Goal: Task Accomplishment & Management: Manage account settings

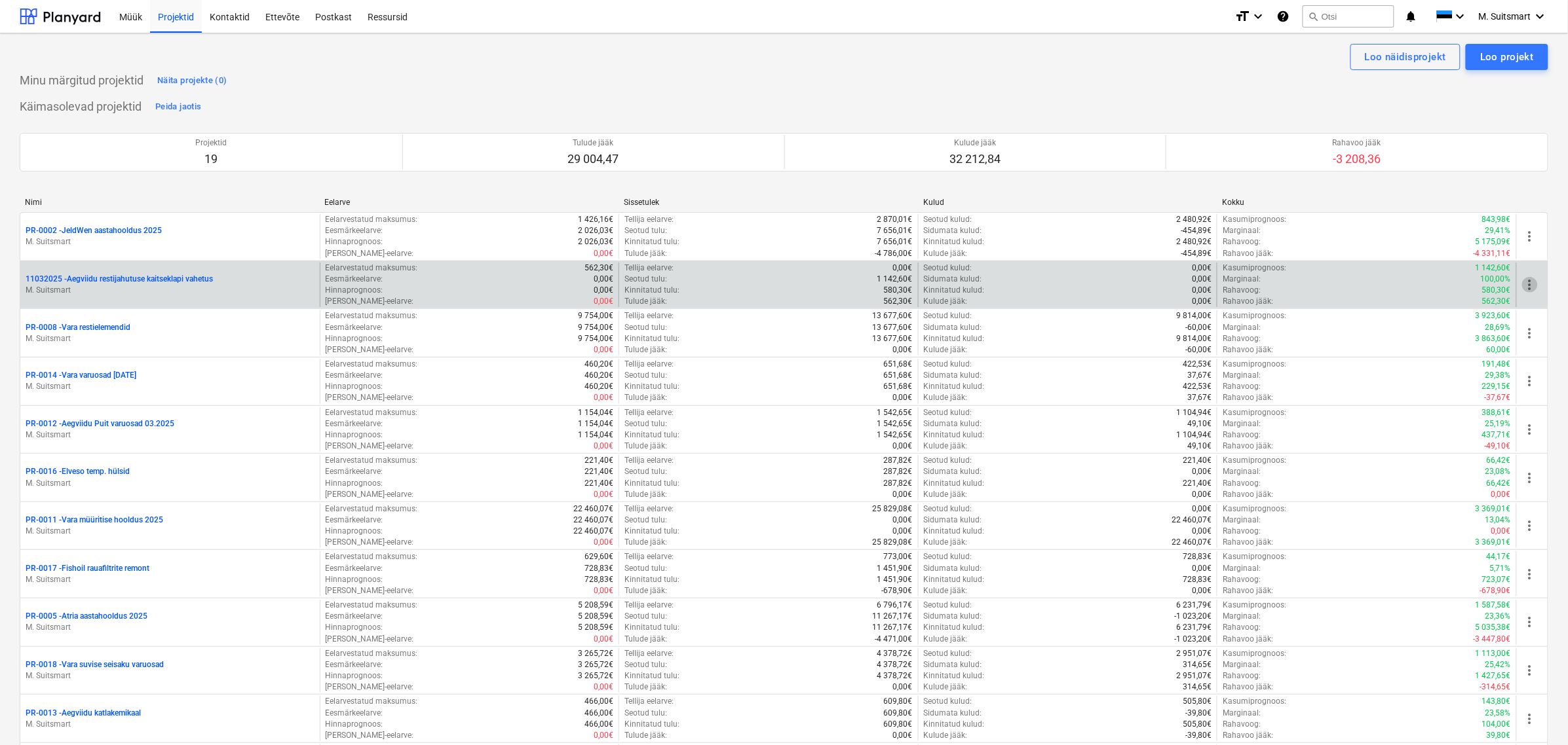
click at [1528, 282] on span "more_vert" at bounding box center [1529, 285] width 16 height 16
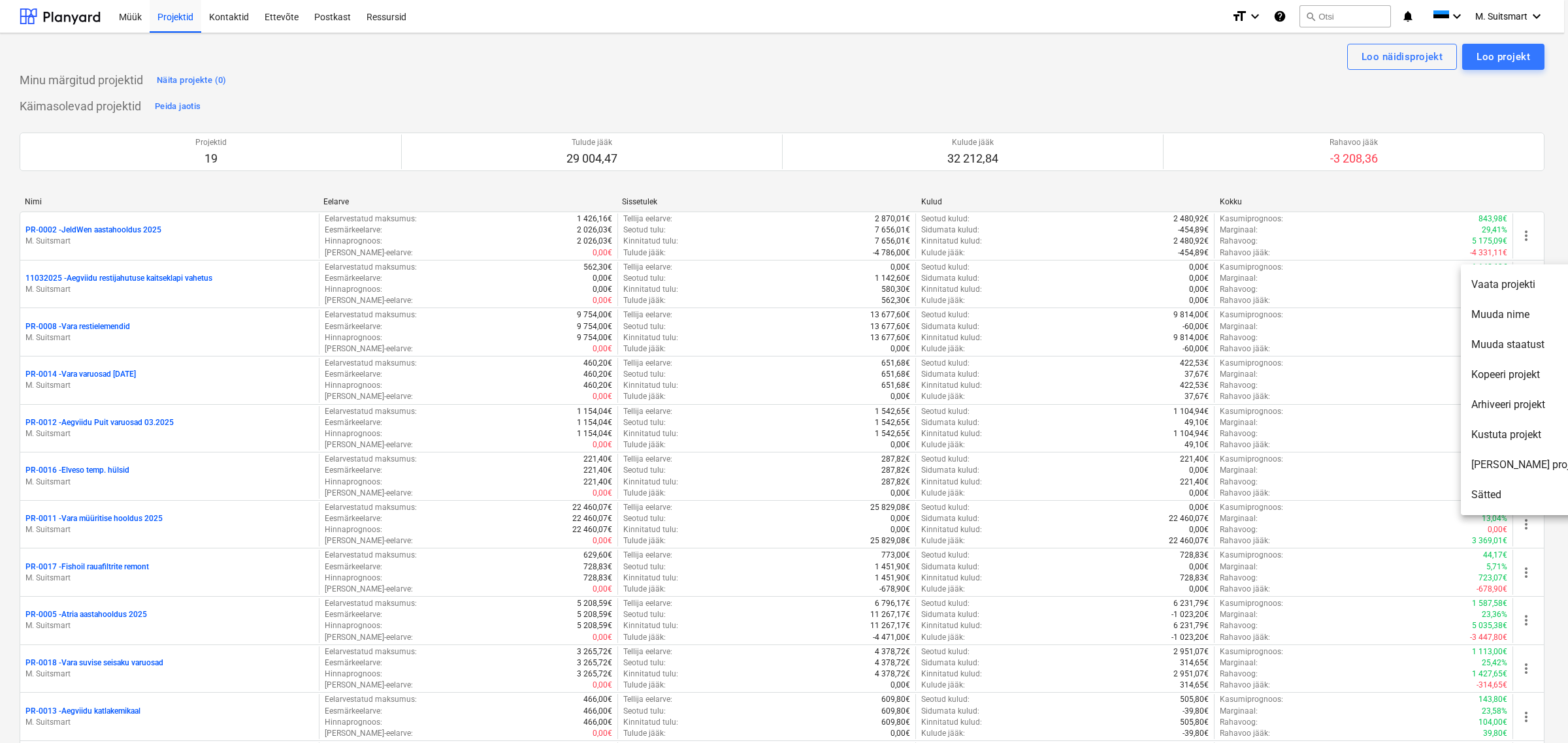
click at [1507, 343] on li "Muuda staatust" at bounding box center [1527, 345] width 133 height 30
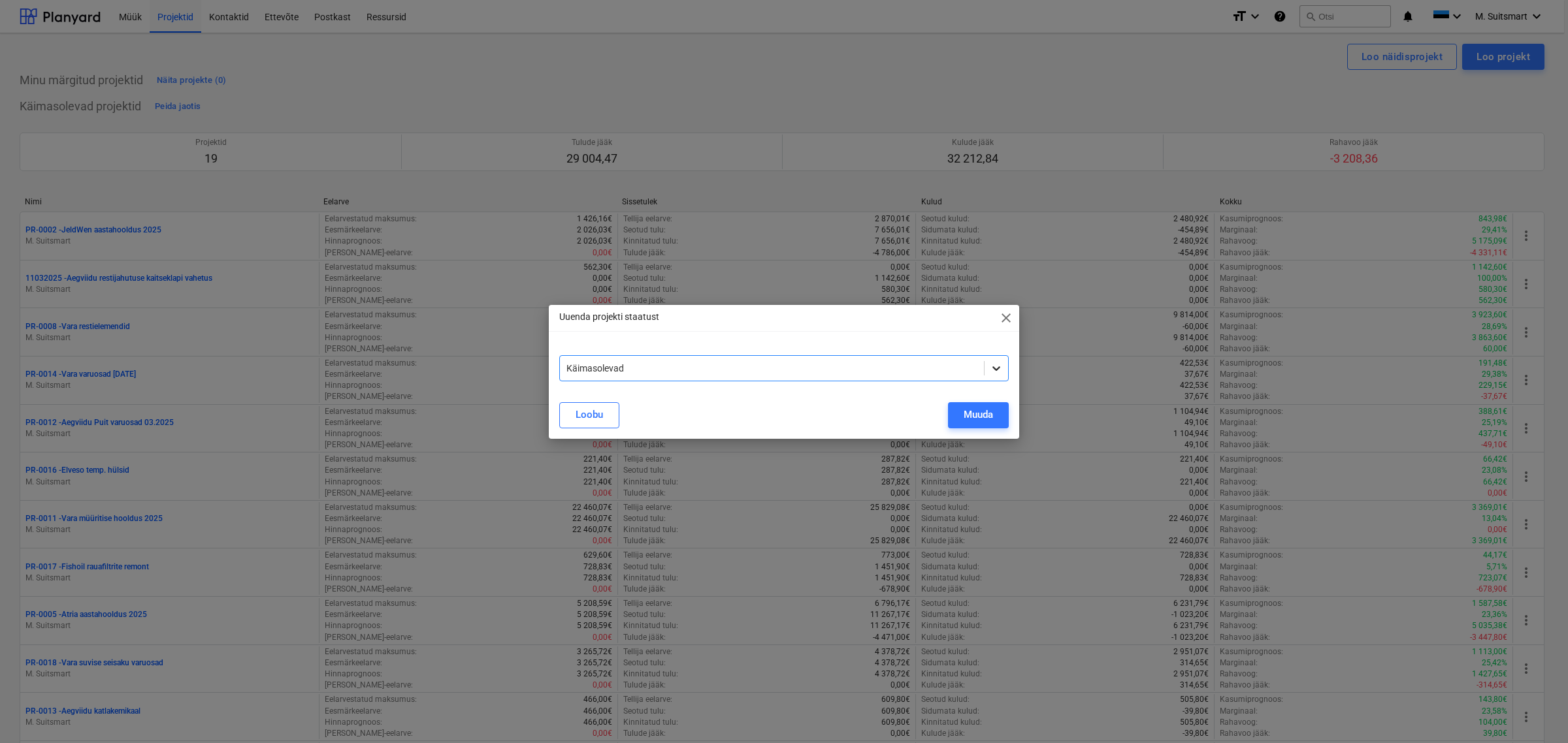
click at [998, 368] on icon at bounding box center [996, 368] width 8 height 4
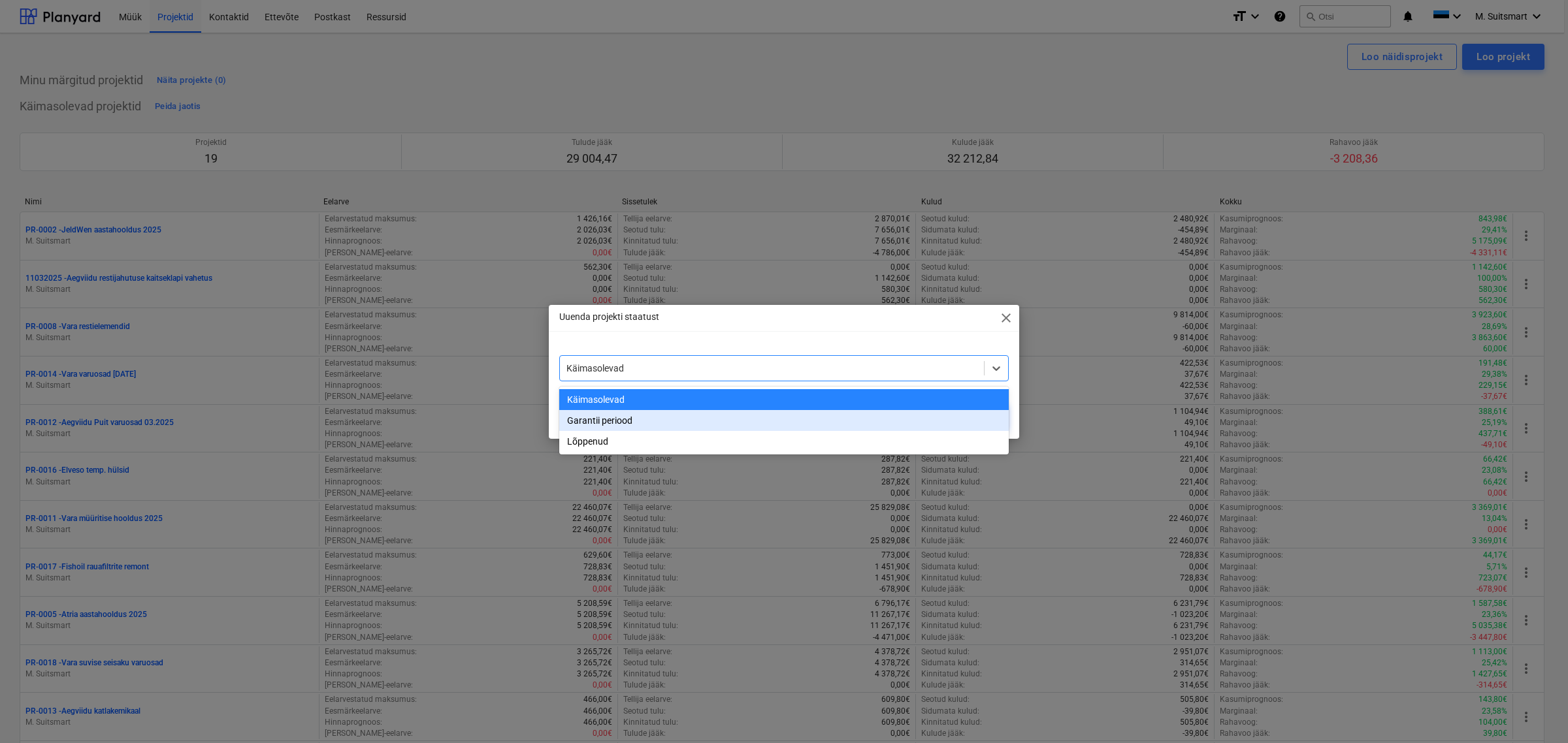
click at [628, 426] on div "Garantii periood" at bounding box center [784, 421] width 449 height 21
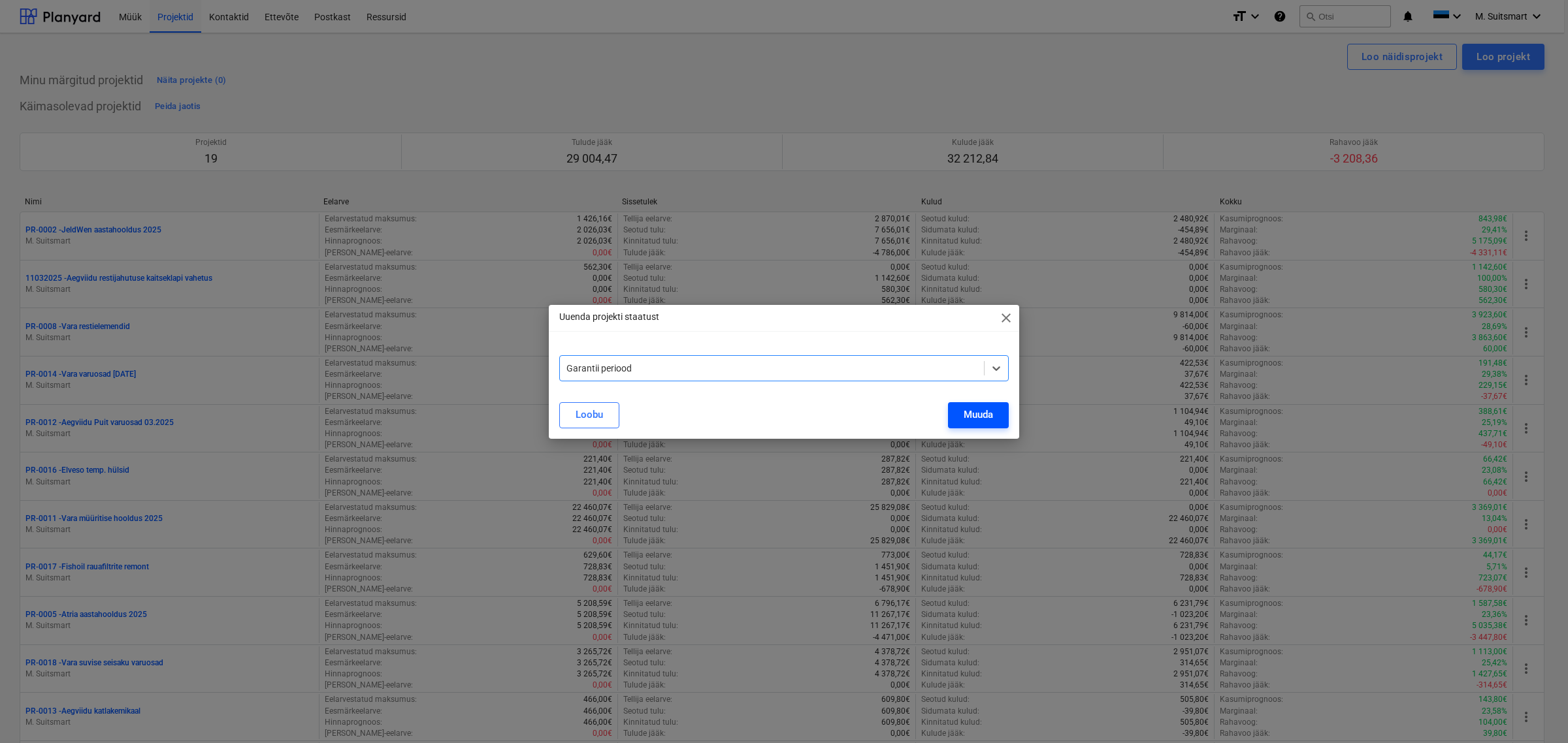
click at [984, 415] on div "Muuda" at bounding box center [978, 415] width 29 height 17
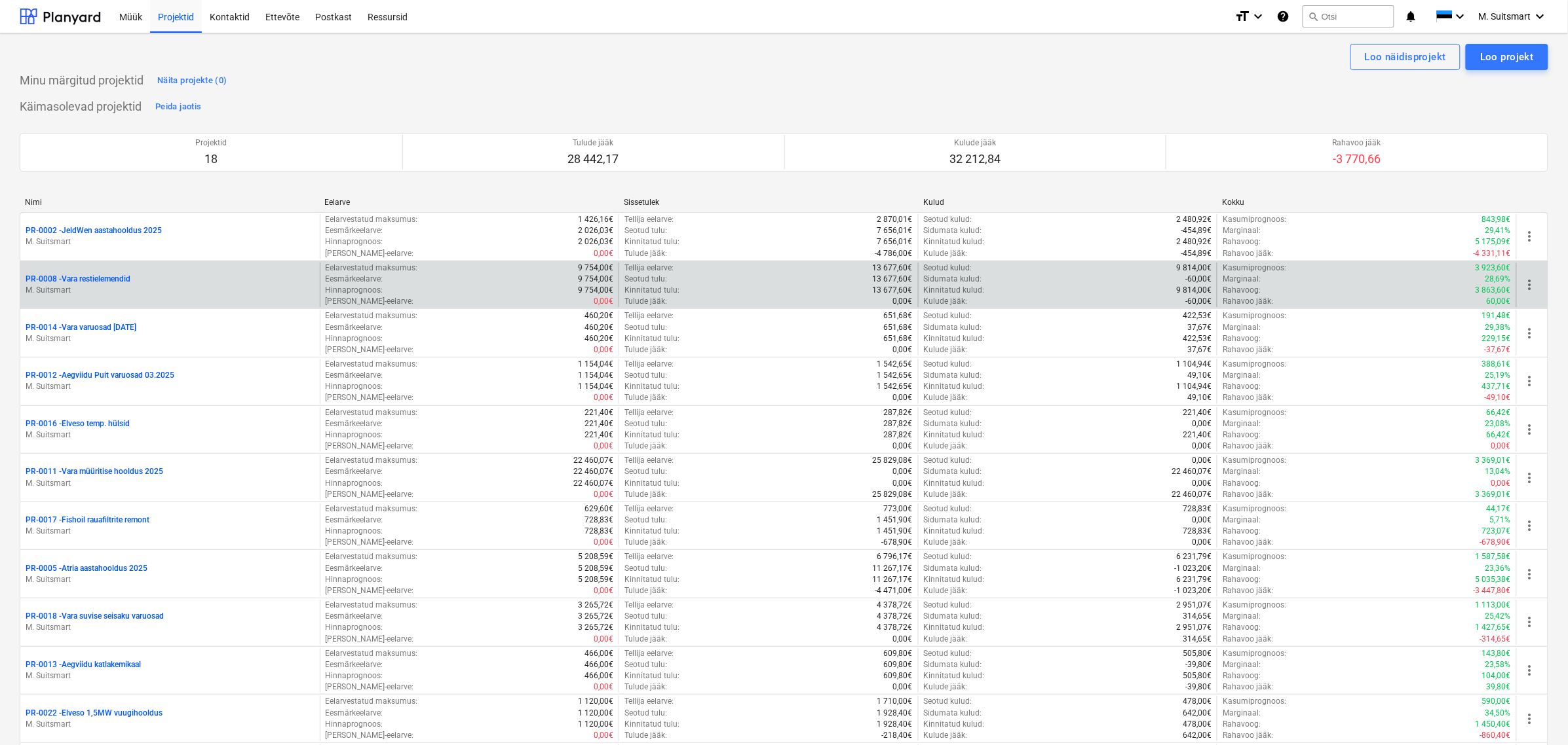
click at [1534, 281] on span "more_vert" at bounding box center [1529, 285] width 16 height 16
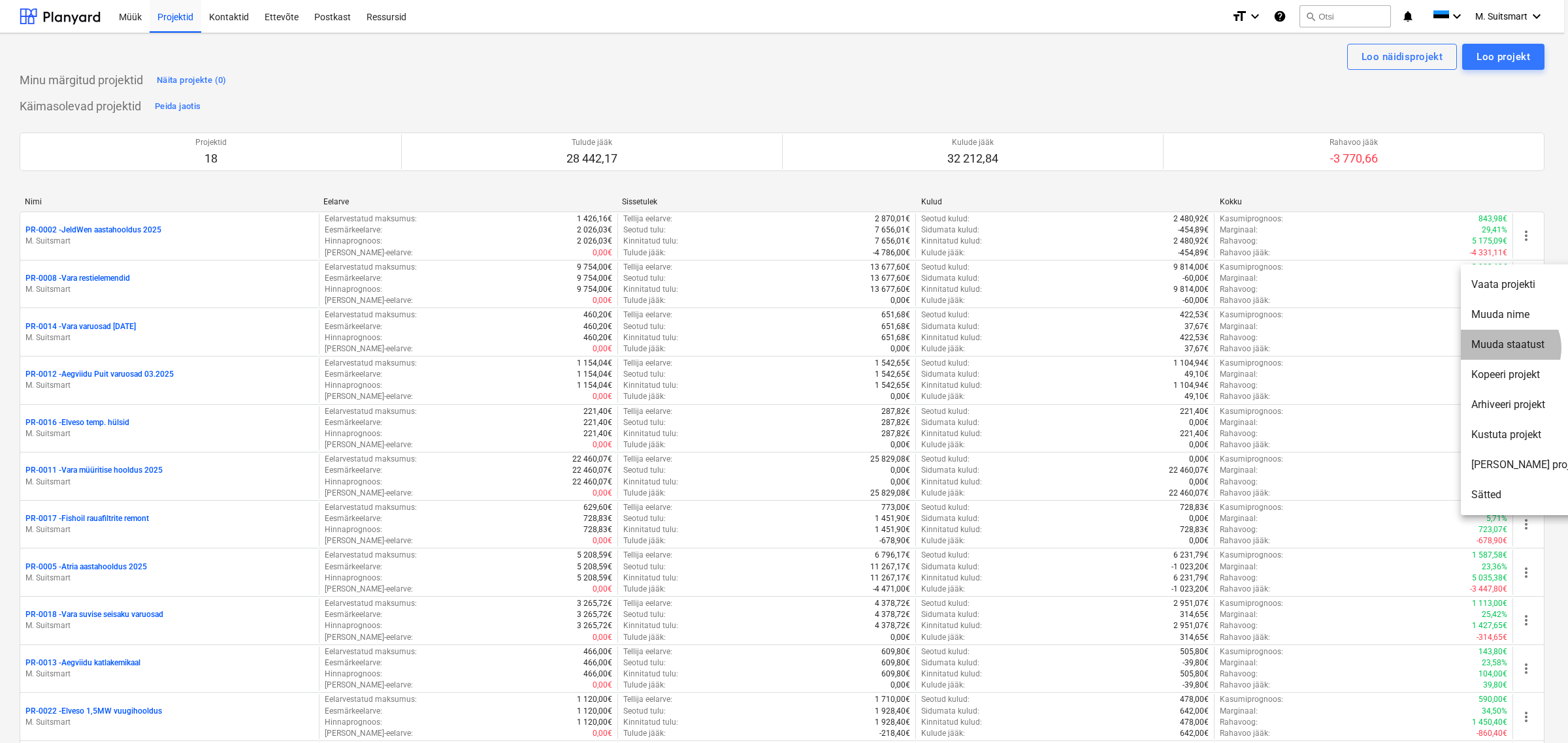
click at [1508, 348] on li "Muuda staatust" at bounding box center [1527, 345] width 133 height 30
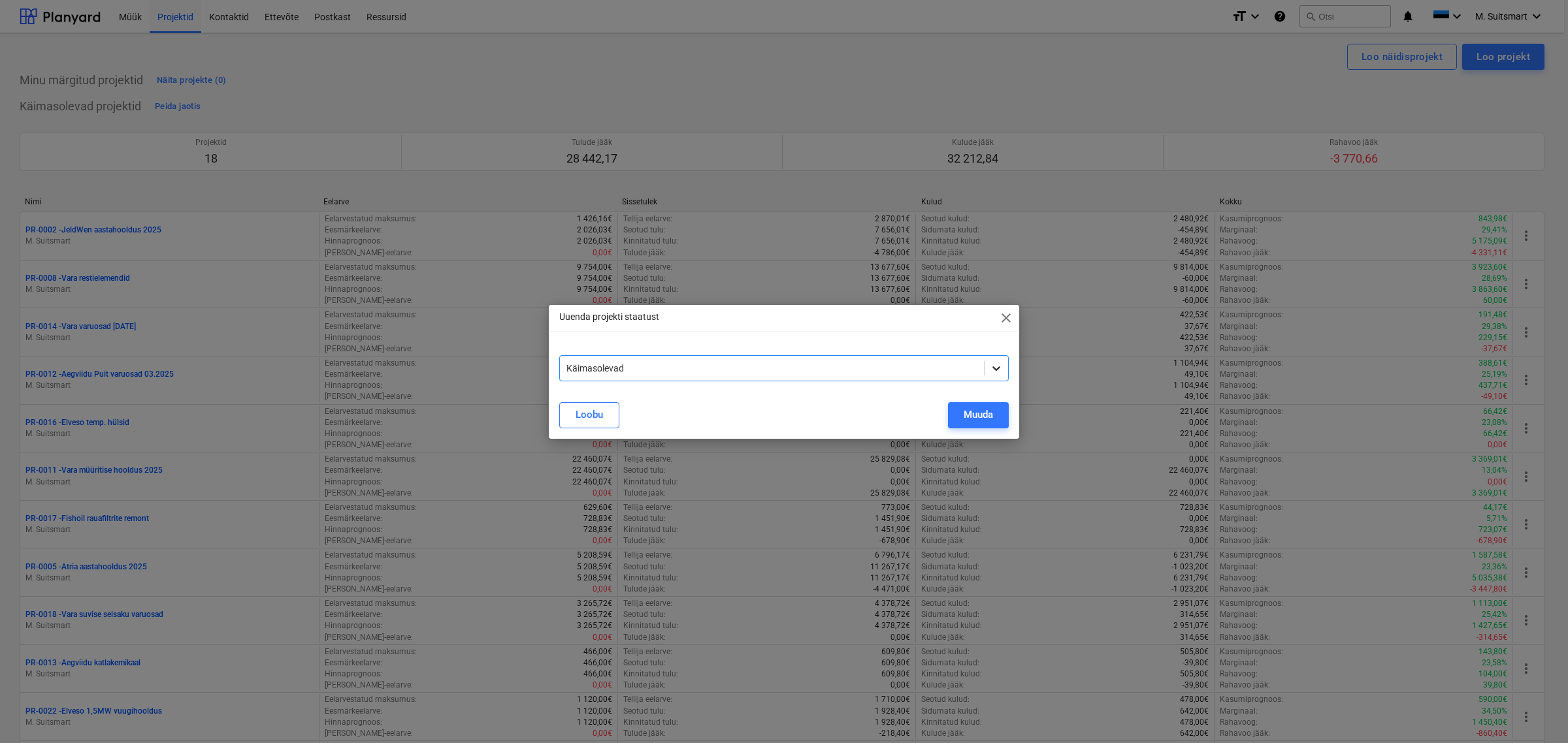
click at [1000, 367] on icon at bounding box center [996, 368] width 8 height 4
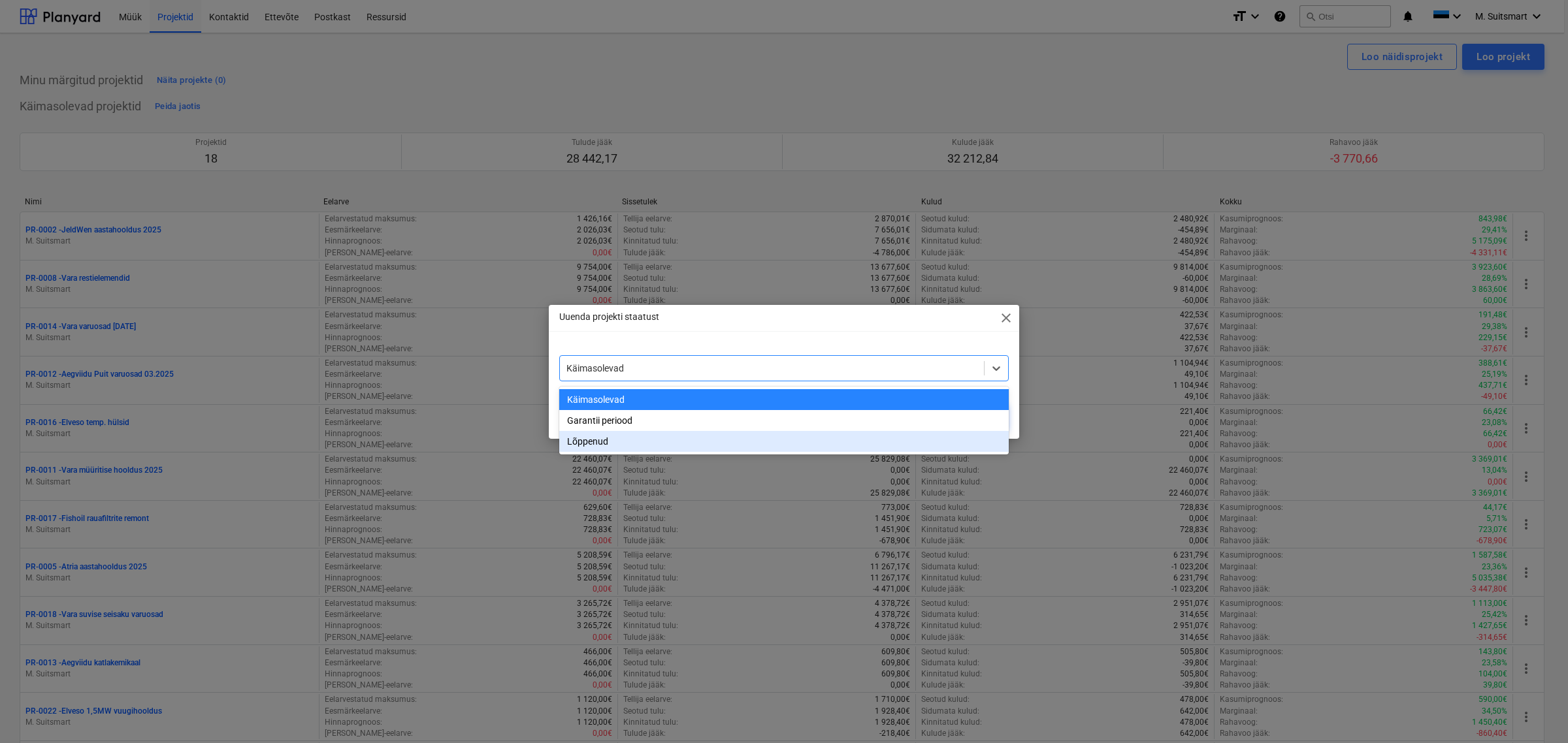
click at [628, 446] on div "Lõppenud" at bounding box center [784, 441] width 449 height 21
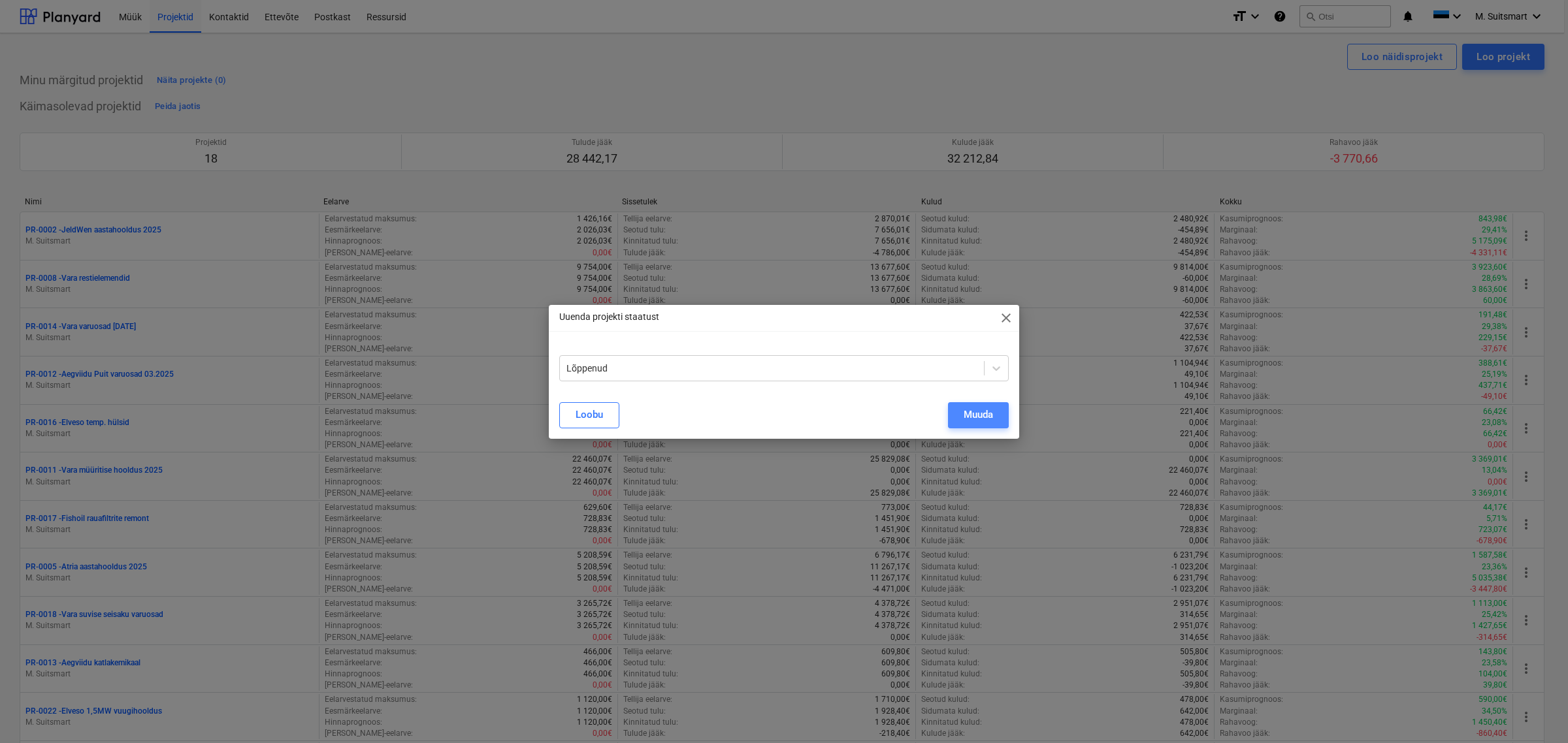
click at [995, 415] on button "Muuda" at bounding box center [978, 415] width 61 height 26
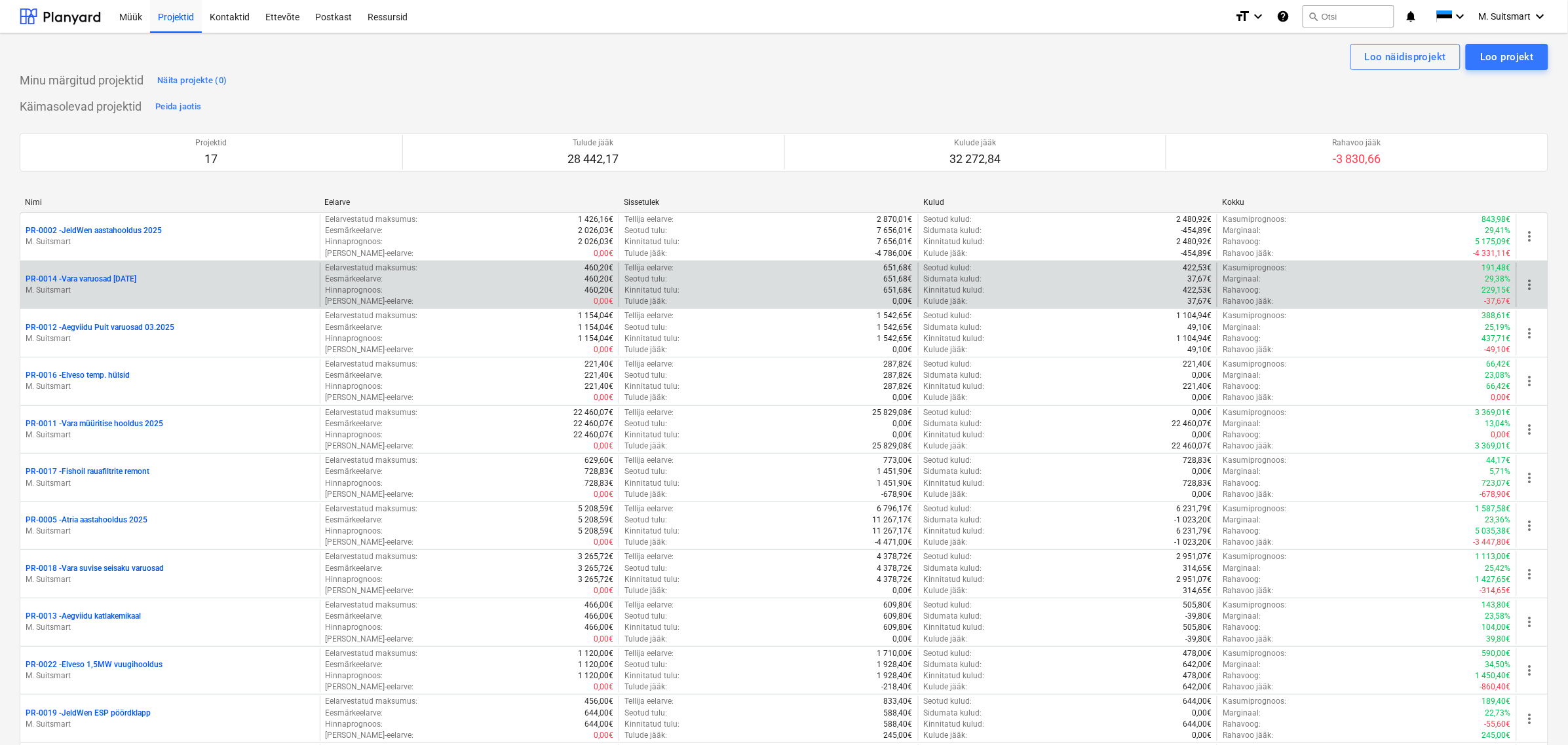
click at [1532, 285] on span "more_vert" at bounding box center [1529, 285] width 16 height 16
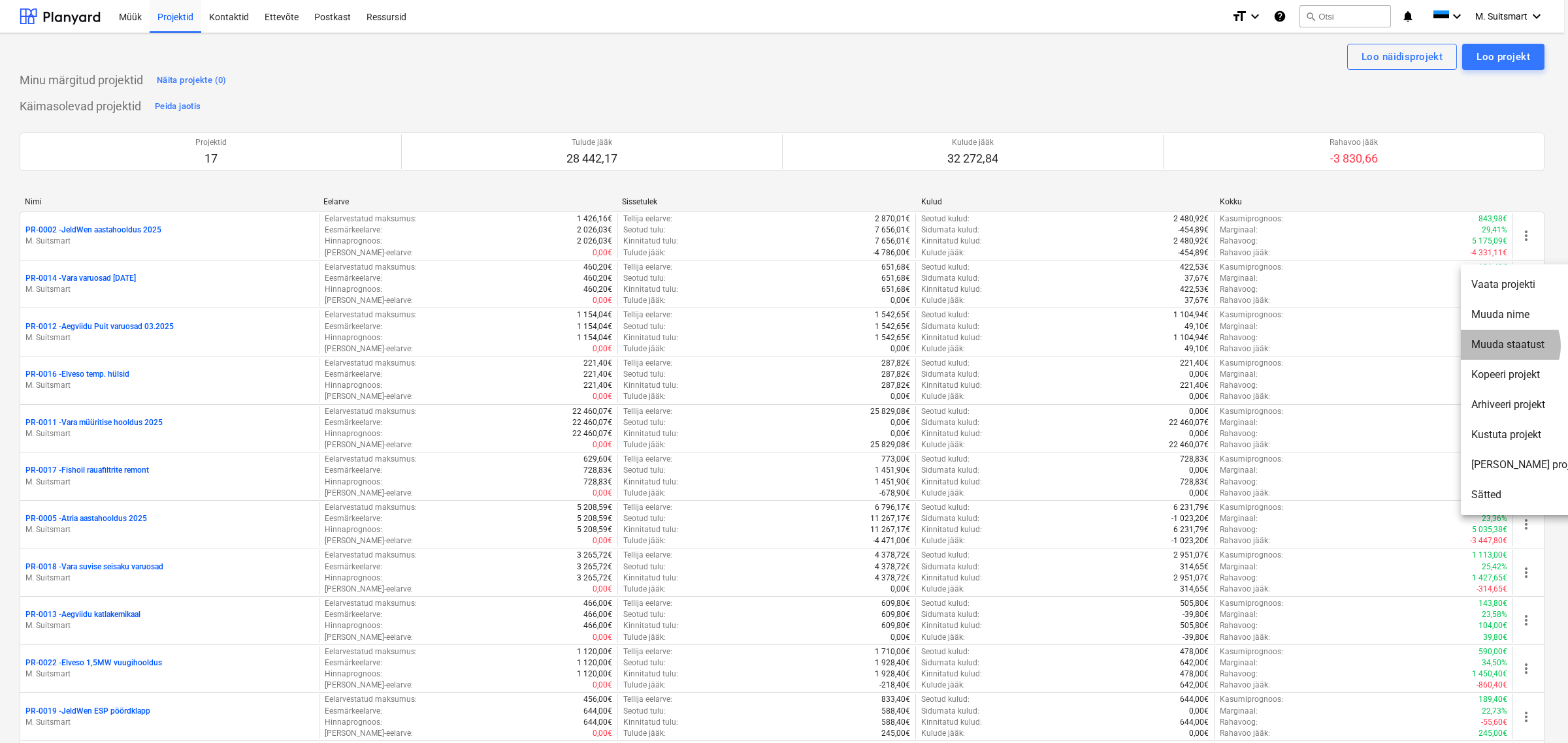
click at [1509, 346] on li "Muuda staatust" at bounding box center [1527, 345] width 133 height 30
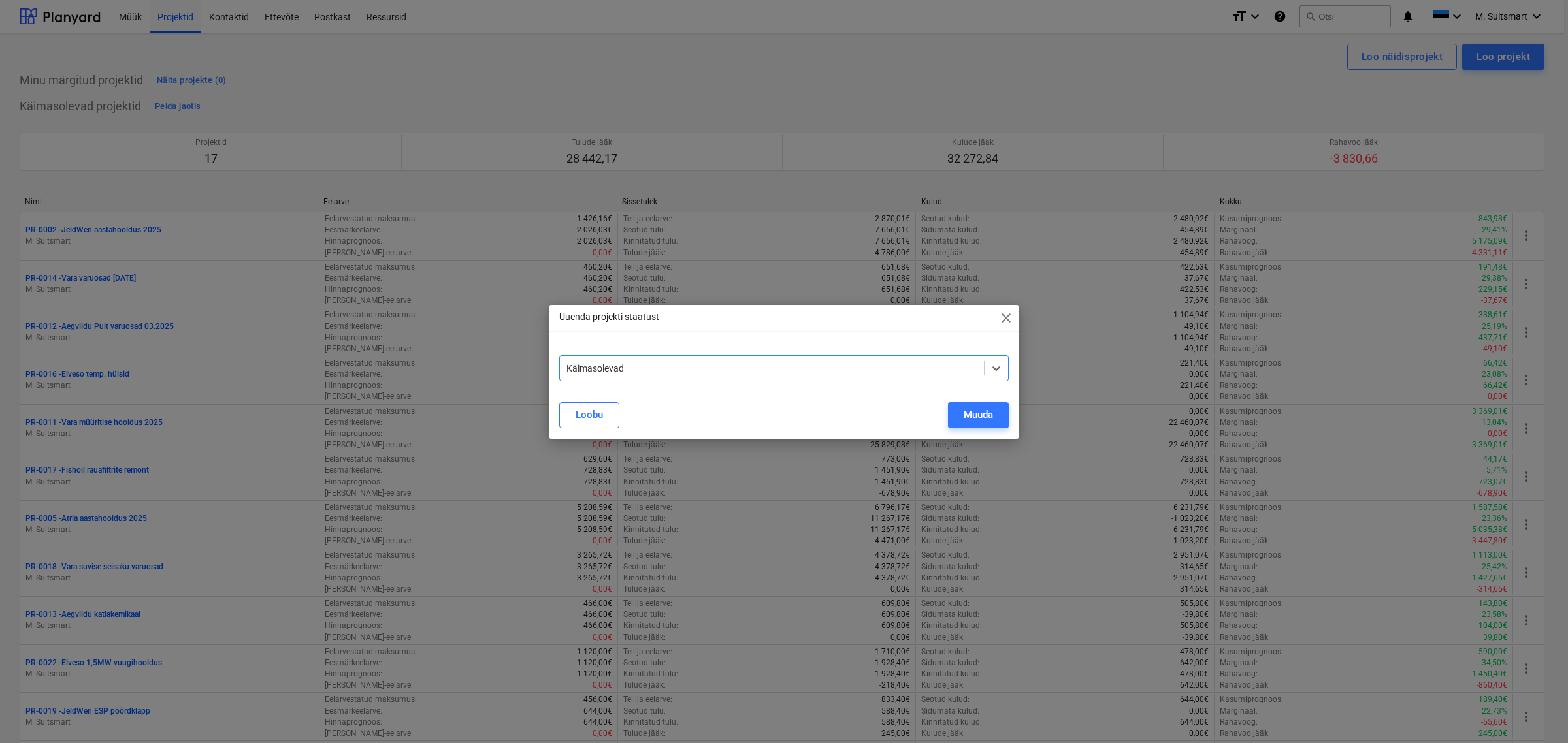
click at [971, 366] on div at bounding box center [772, 369] width 411 height 13
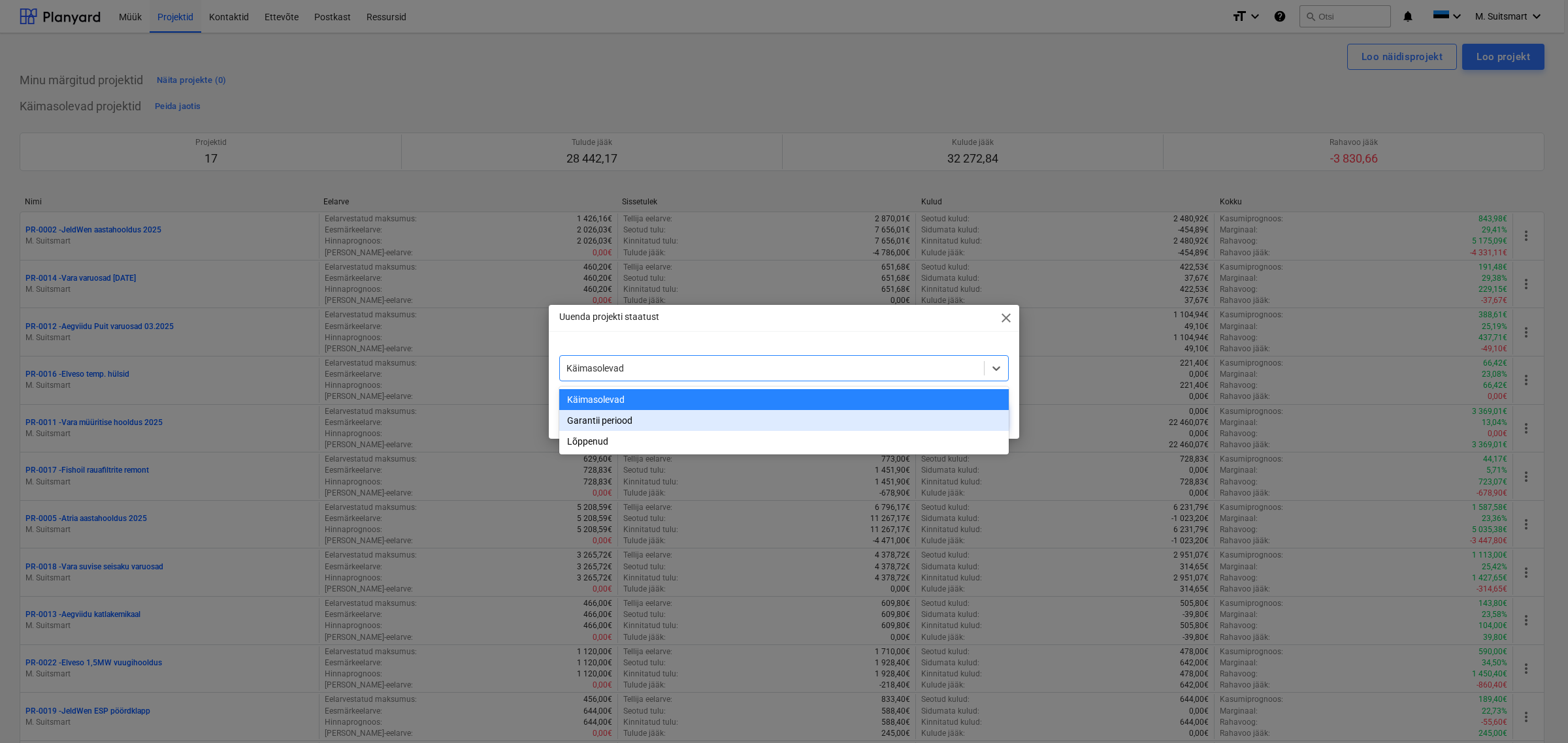
click at [801, 426] on div "Garantii periood" at bounding box center [784, 421] width 449 height 21
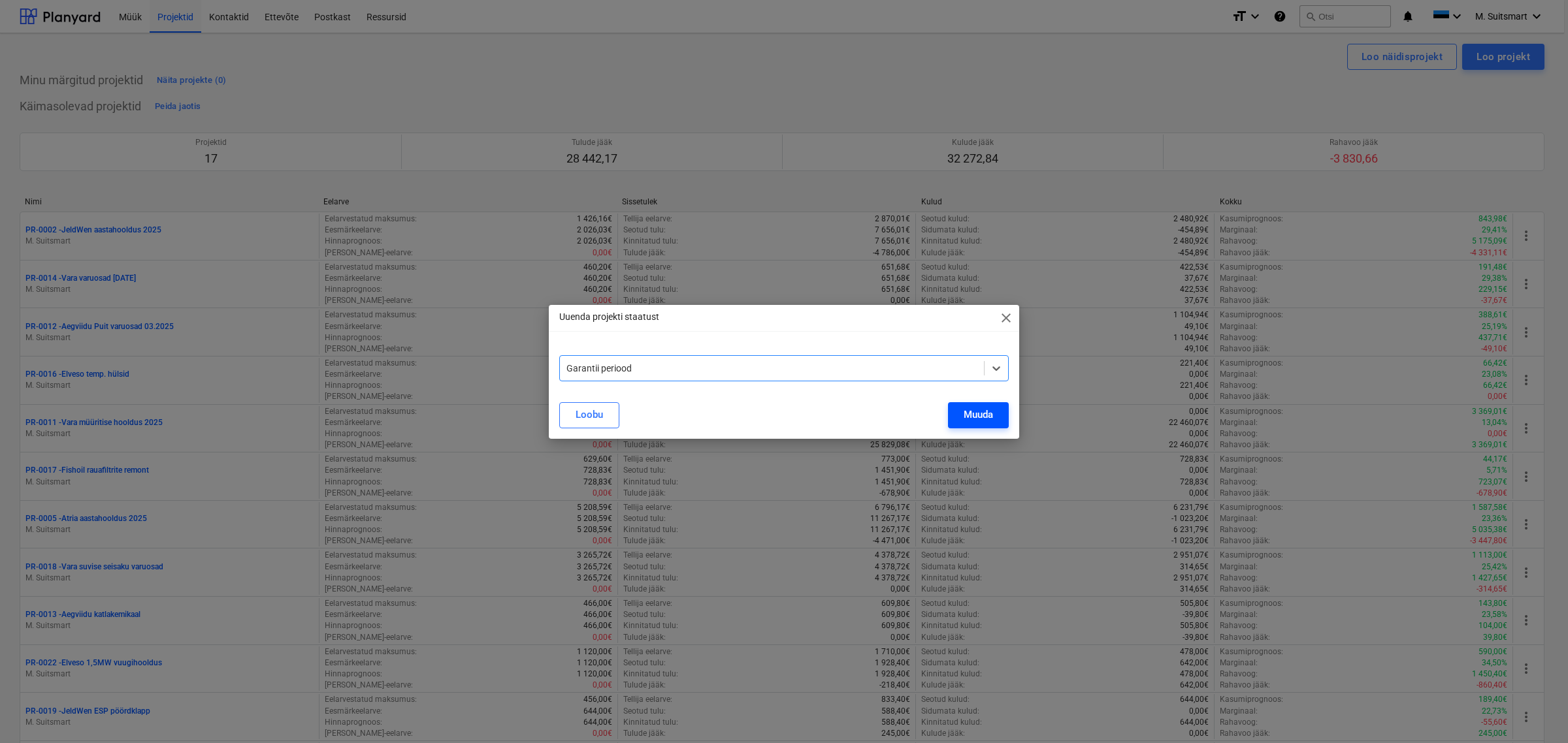
click at [972, 411] on div "Muuda" at bounding box center [978, 415] width 29 height 17
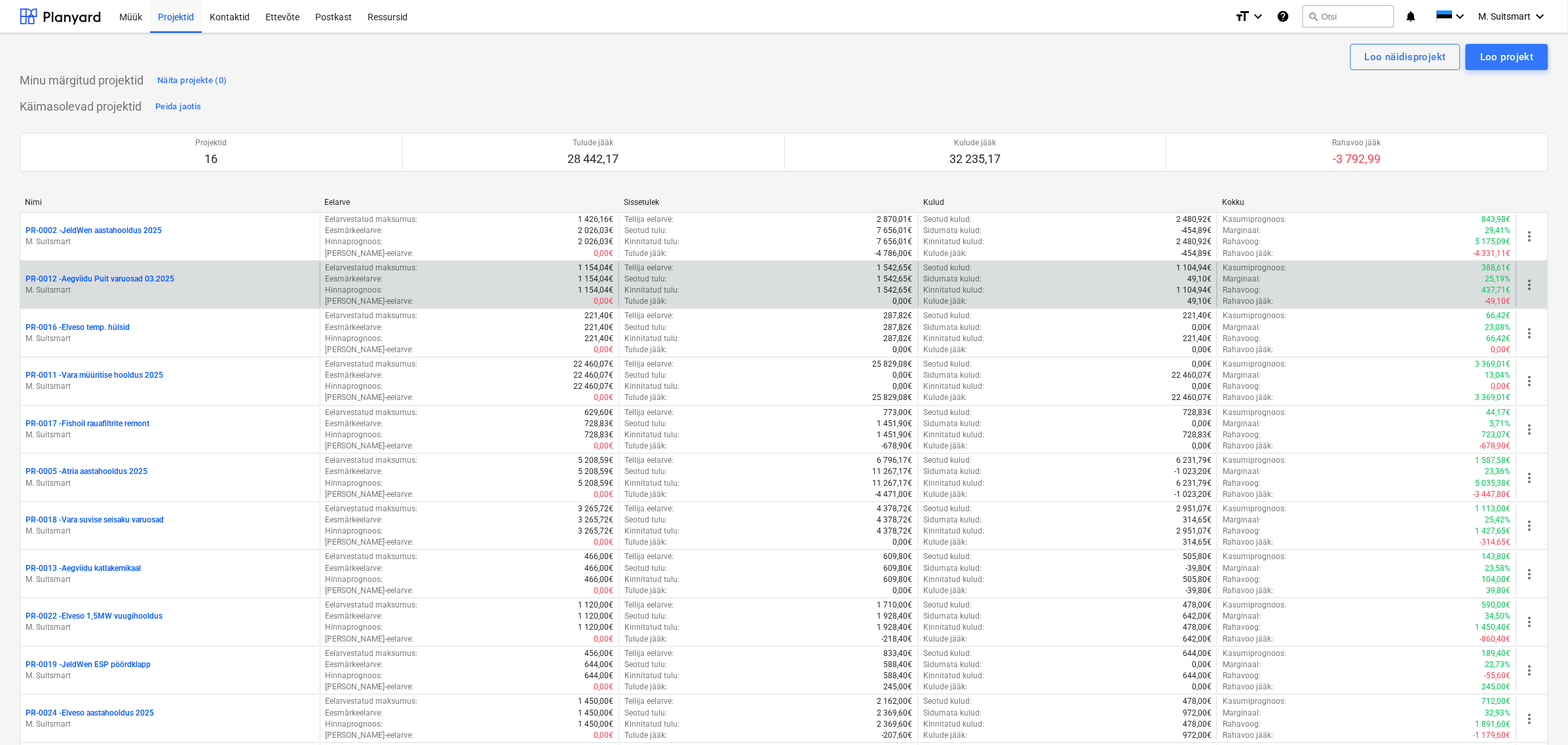
click at [1529, 287] on span "more_vert" at bounding box center [1529, 285] width 16 height 16
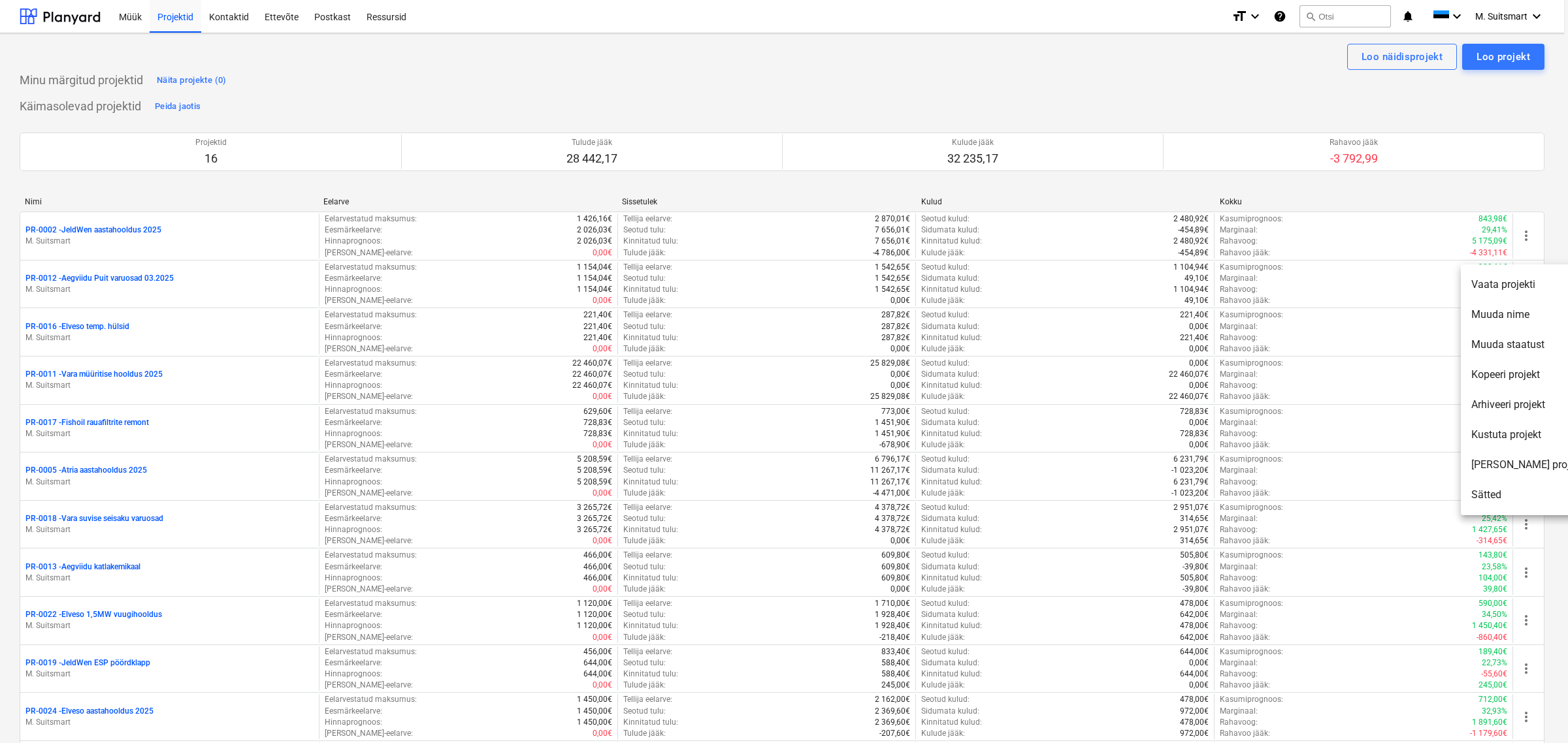
click at [1526, 344] on li "Muuda staatust" at bounding box center [1527, 345] width 133 height 30
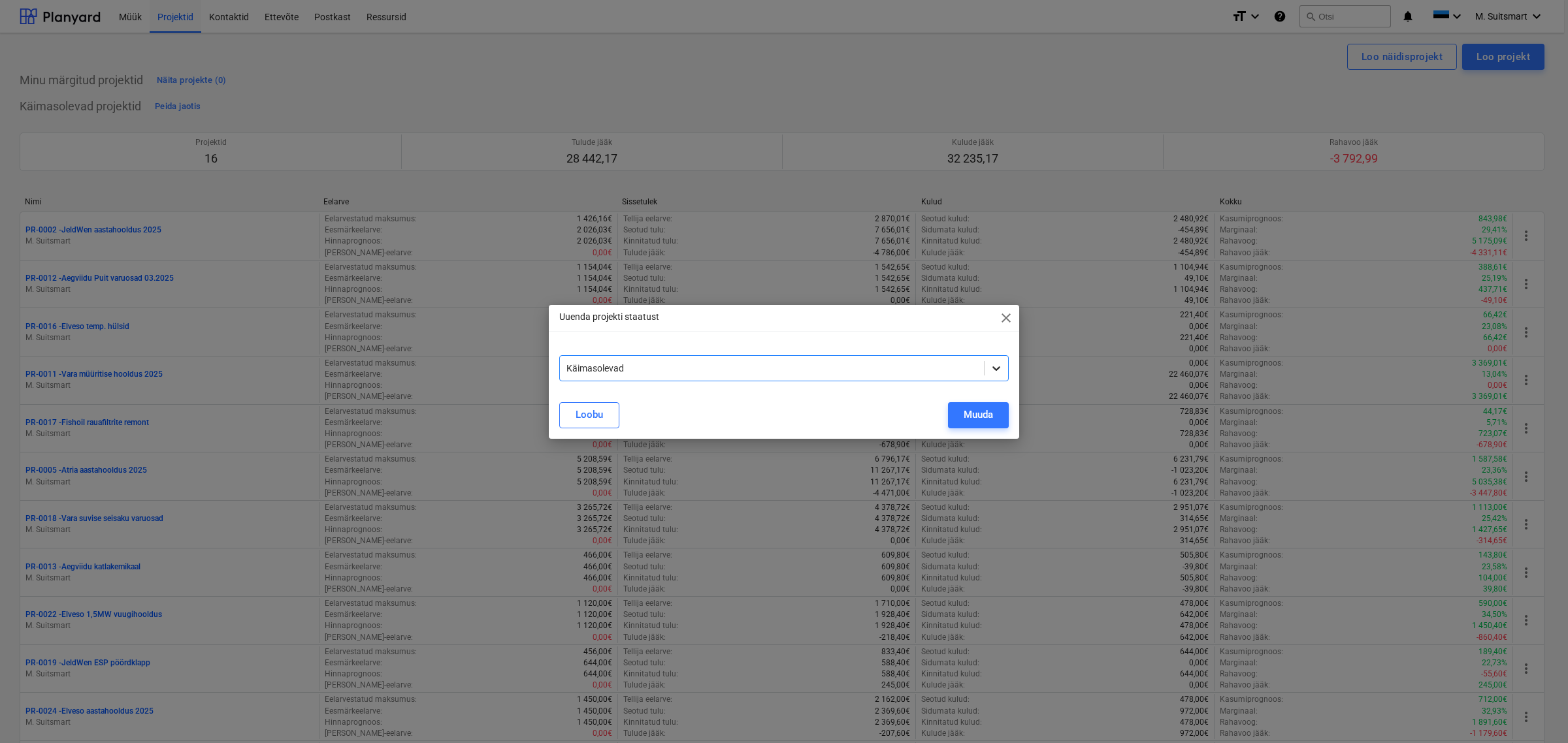
click at [998, 366] on icon at bounding box center [996, 369] width 13 height 13
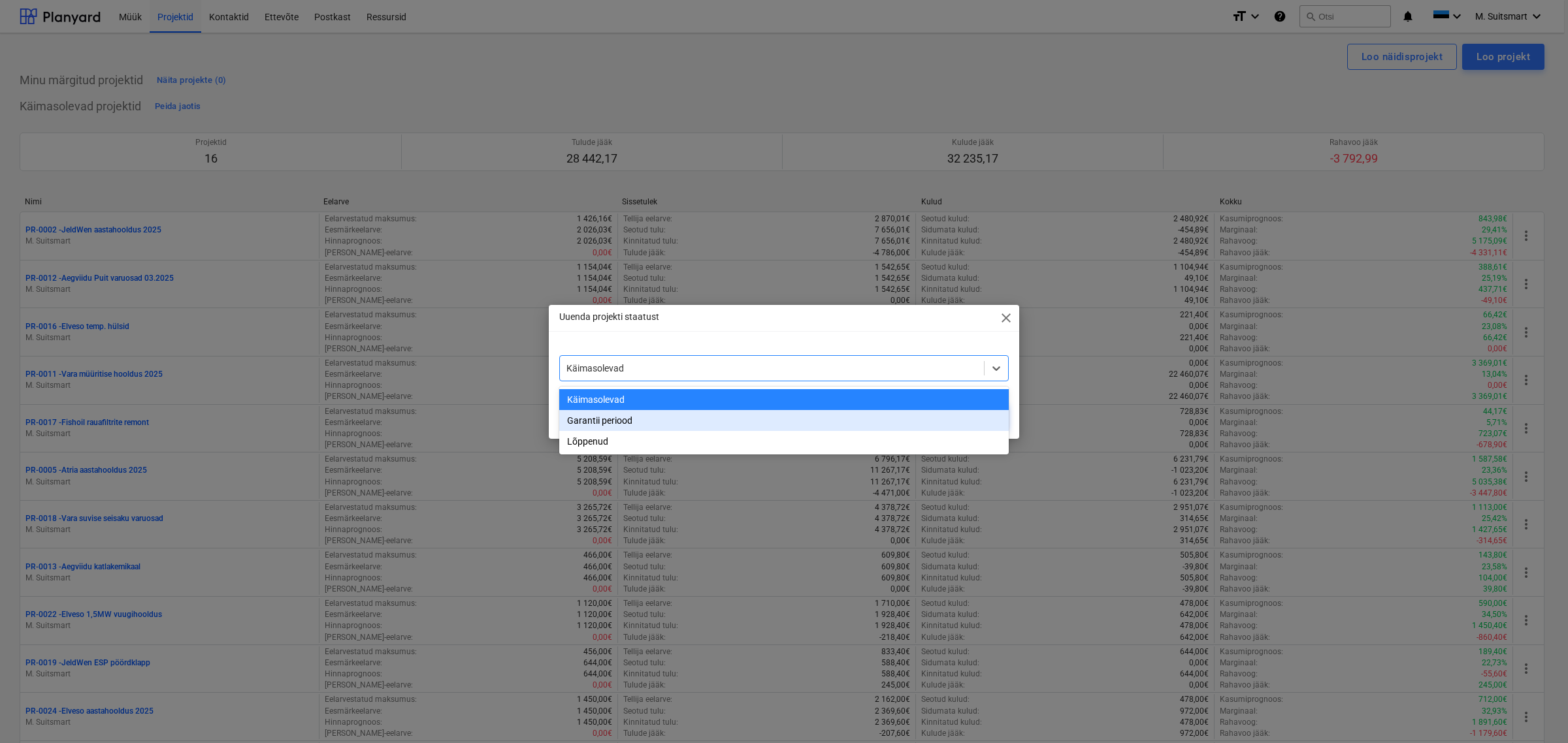
click at [690, 428] on div "Garantii periood" at bounding box center [784, 421] width 449 height 21
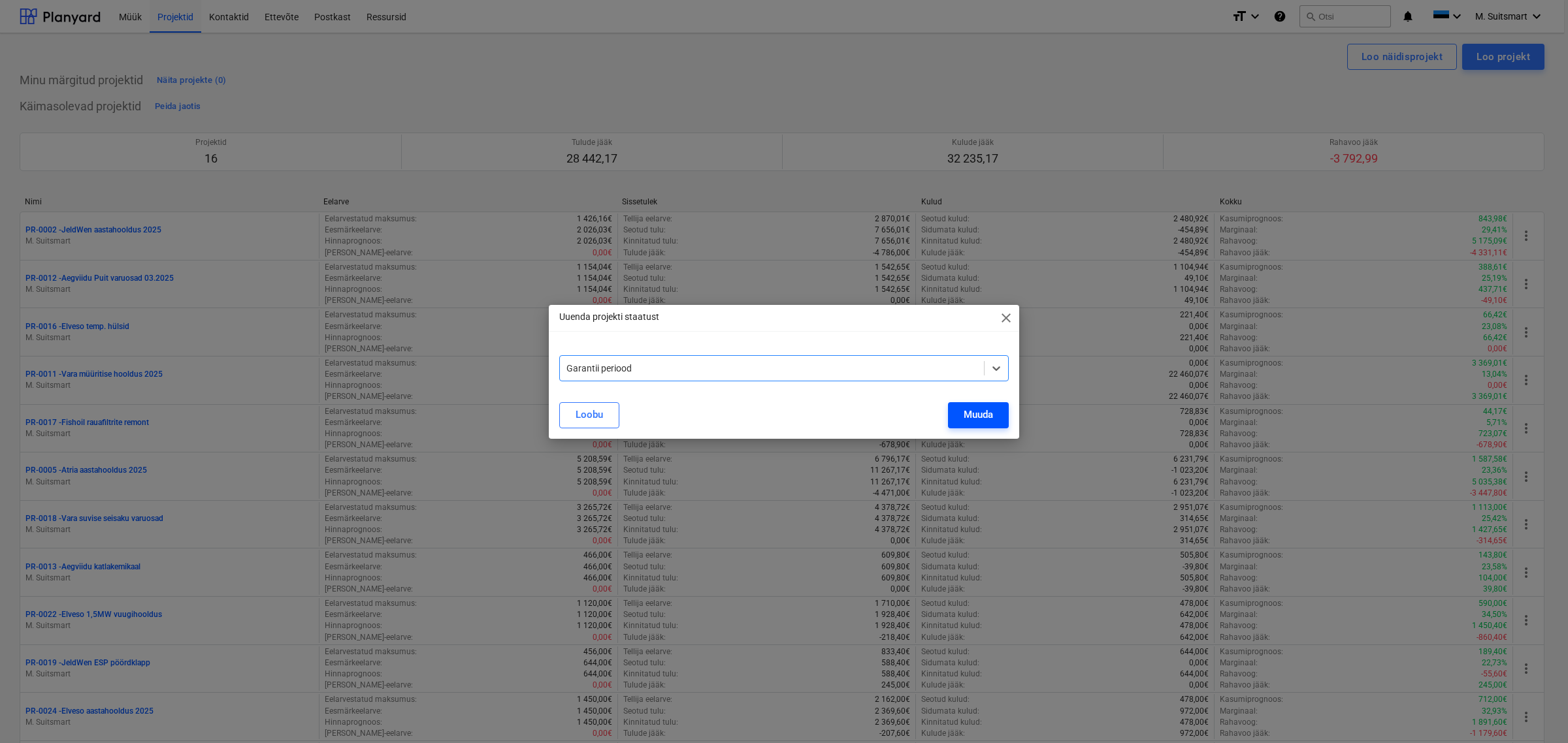
click at [995, 409] on button "Muuda" at bounding box center [978, 415] width 61 height 26
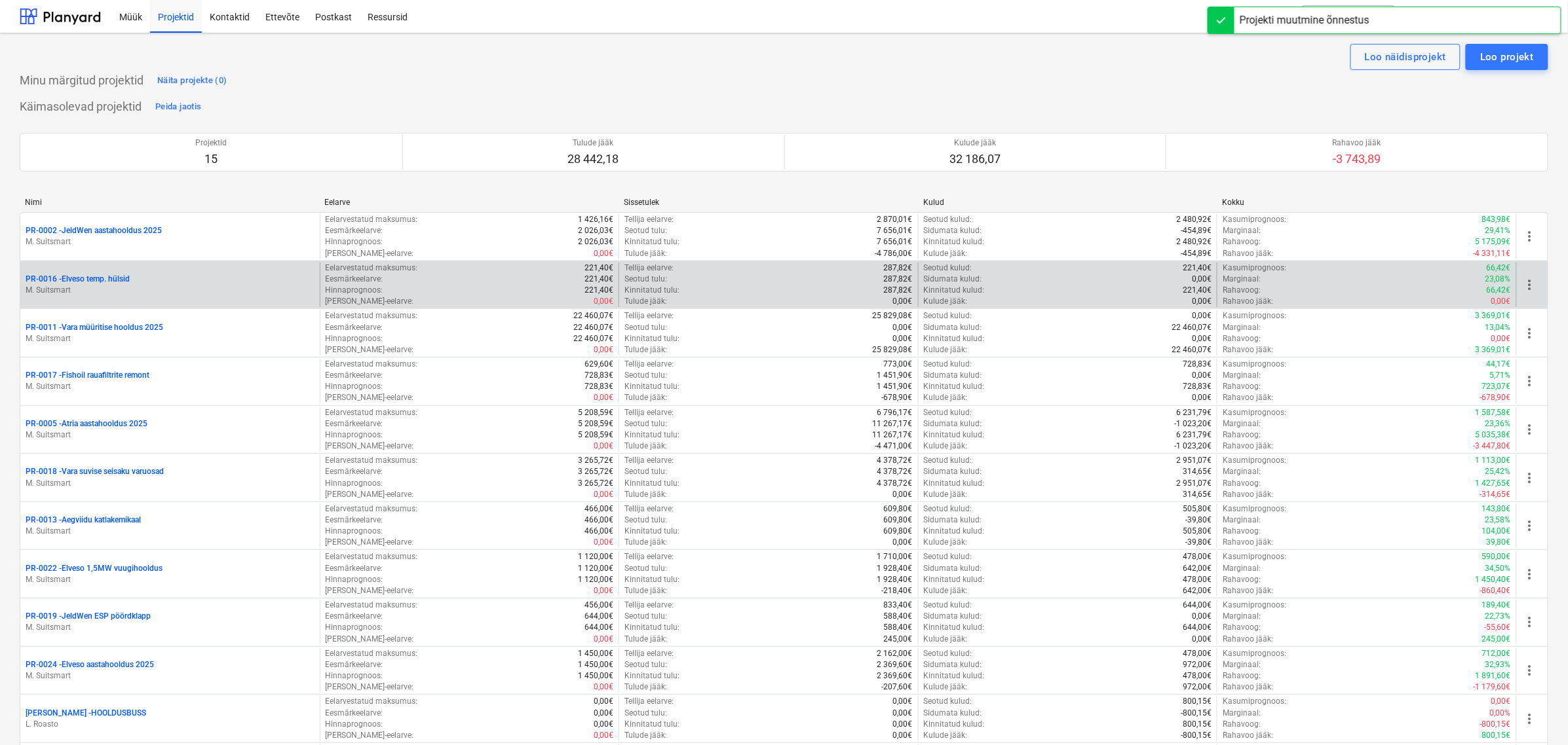
click at [1533, 283] on span "more_vert" at bounding box center [1529, 285] width 16 height 16
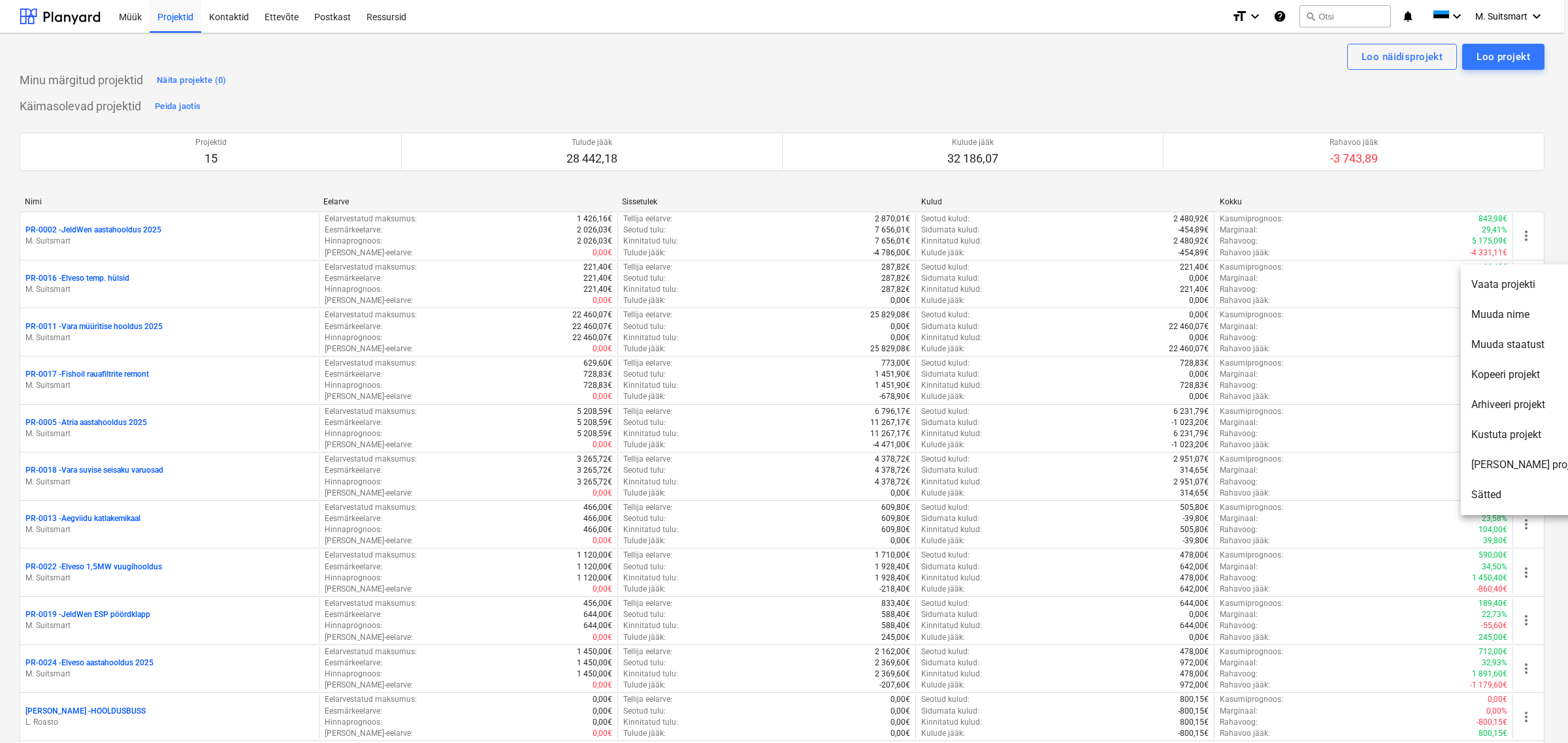
click at [1508, 348] on li "Muuda staatust" at bounding box center [1527, 345] width 133 height 30
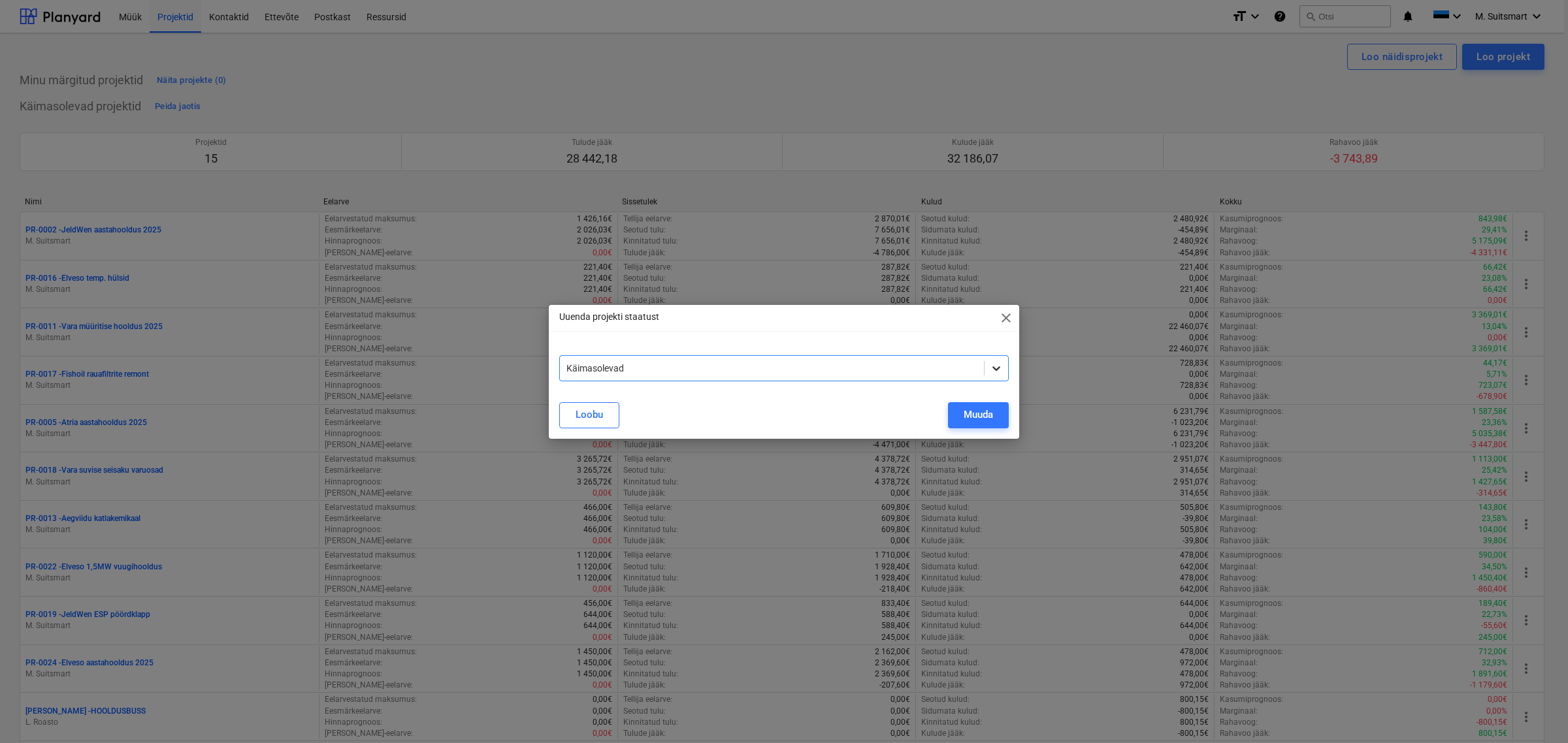
click at [998, 366] on icon at bounding box center [996, 369] width 13 height 13
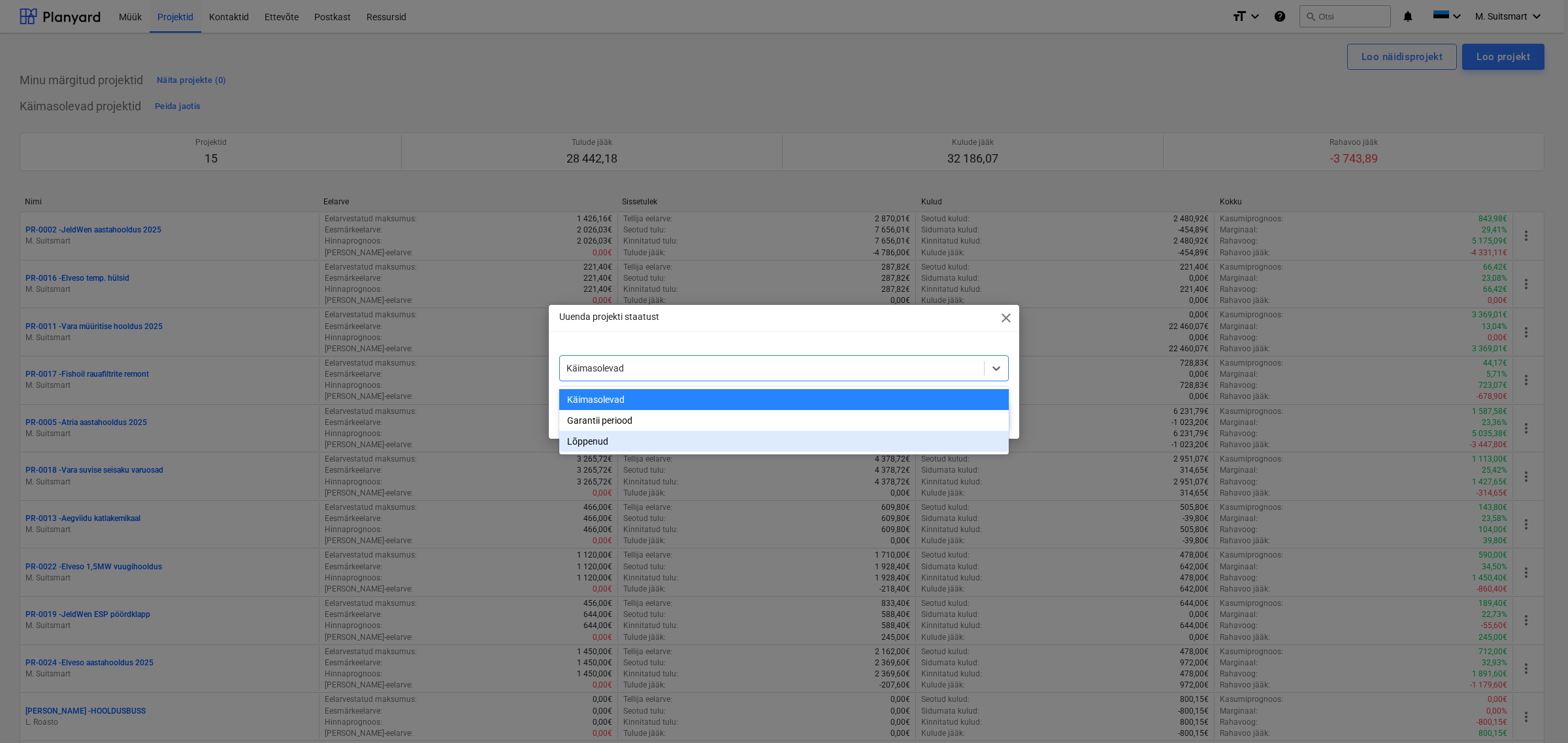
click at [593, 441] on div "Lõppenud" at bounding box center [784, 441] width 449 height 21
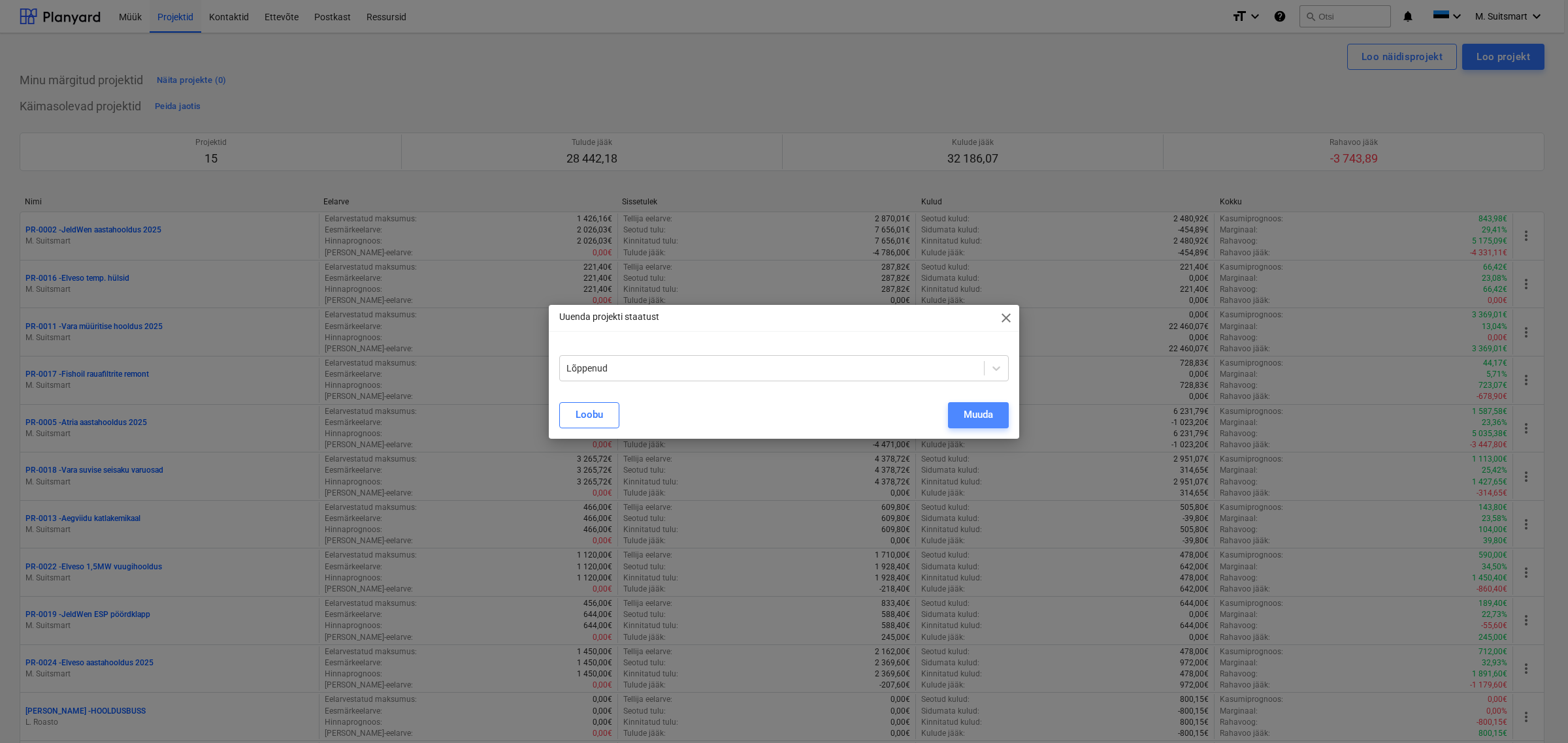
click at [960, 408] on button "Muuda" at bounding box center [978, 415] width 61 height 26
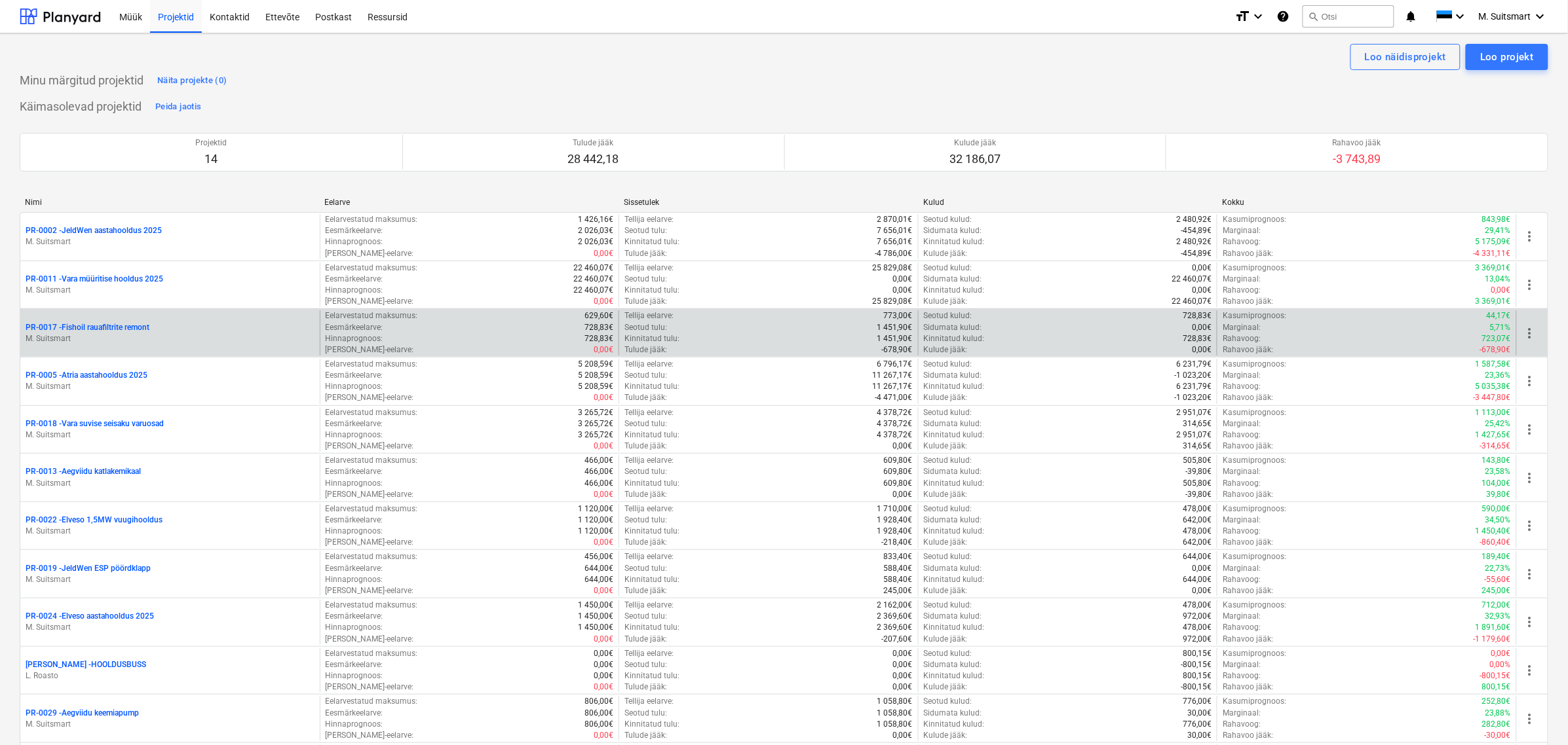
click at [1533, 333] on span "more_vert" at bounding box center [1529, 333] width 16 height 16
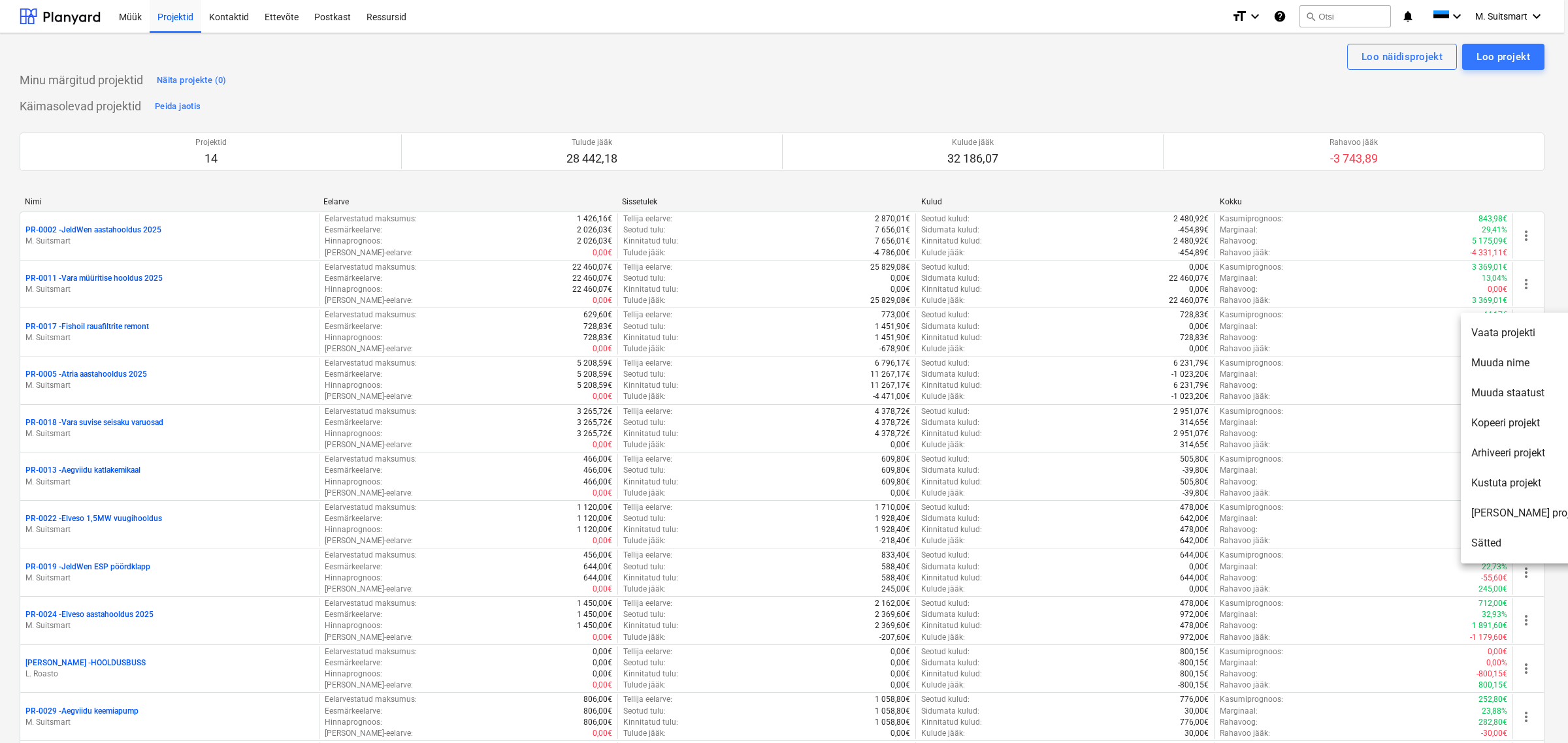
click at [1520, 392] on li "Muuda staatust" at bounding box center [1527, 393] width 133 height 30
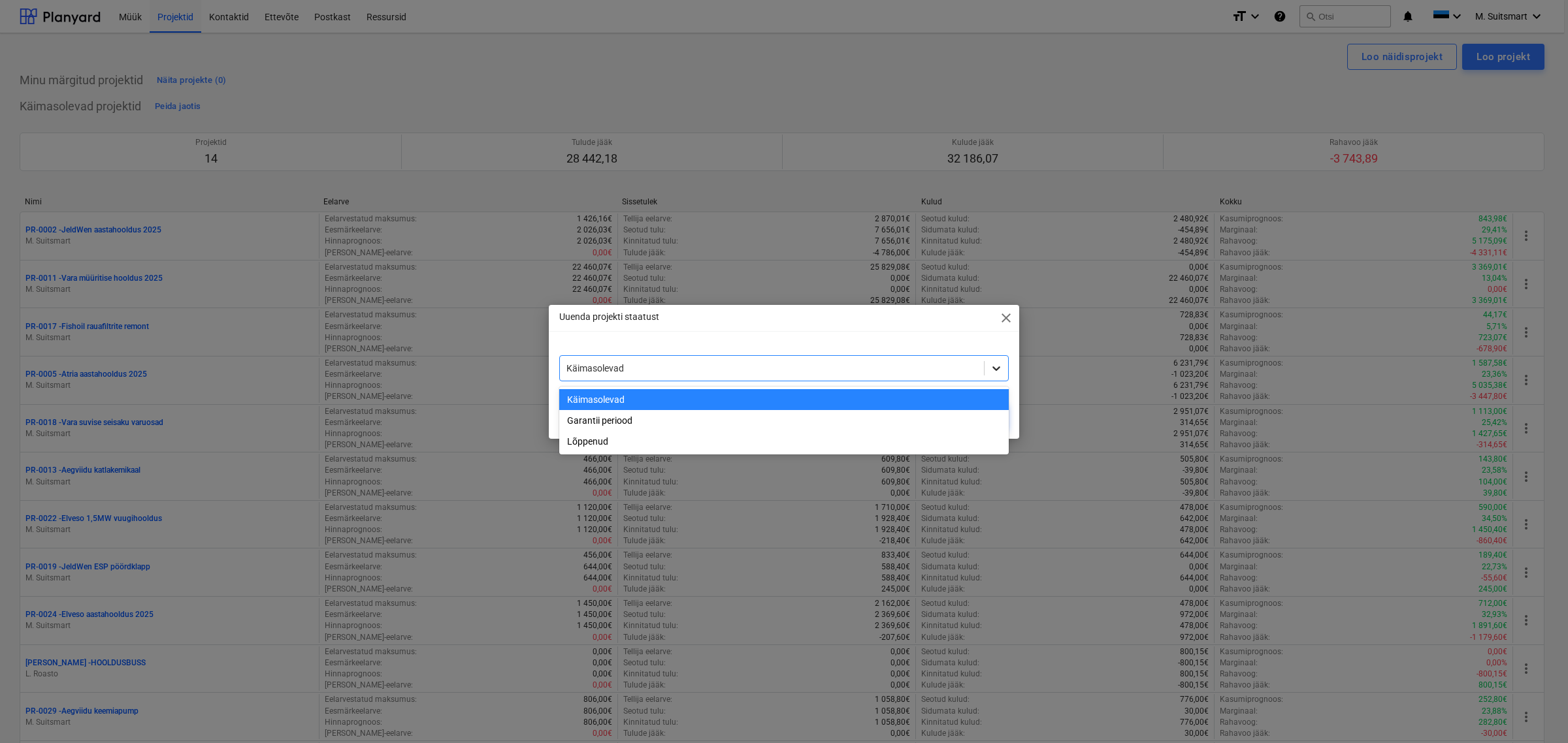
click at [998, 369] on icon at bounding box center [996, 369] width 13 height 13
click at [662, 420] on div "Garantii periood" at bounding box center [784, 421] width 449 height 21
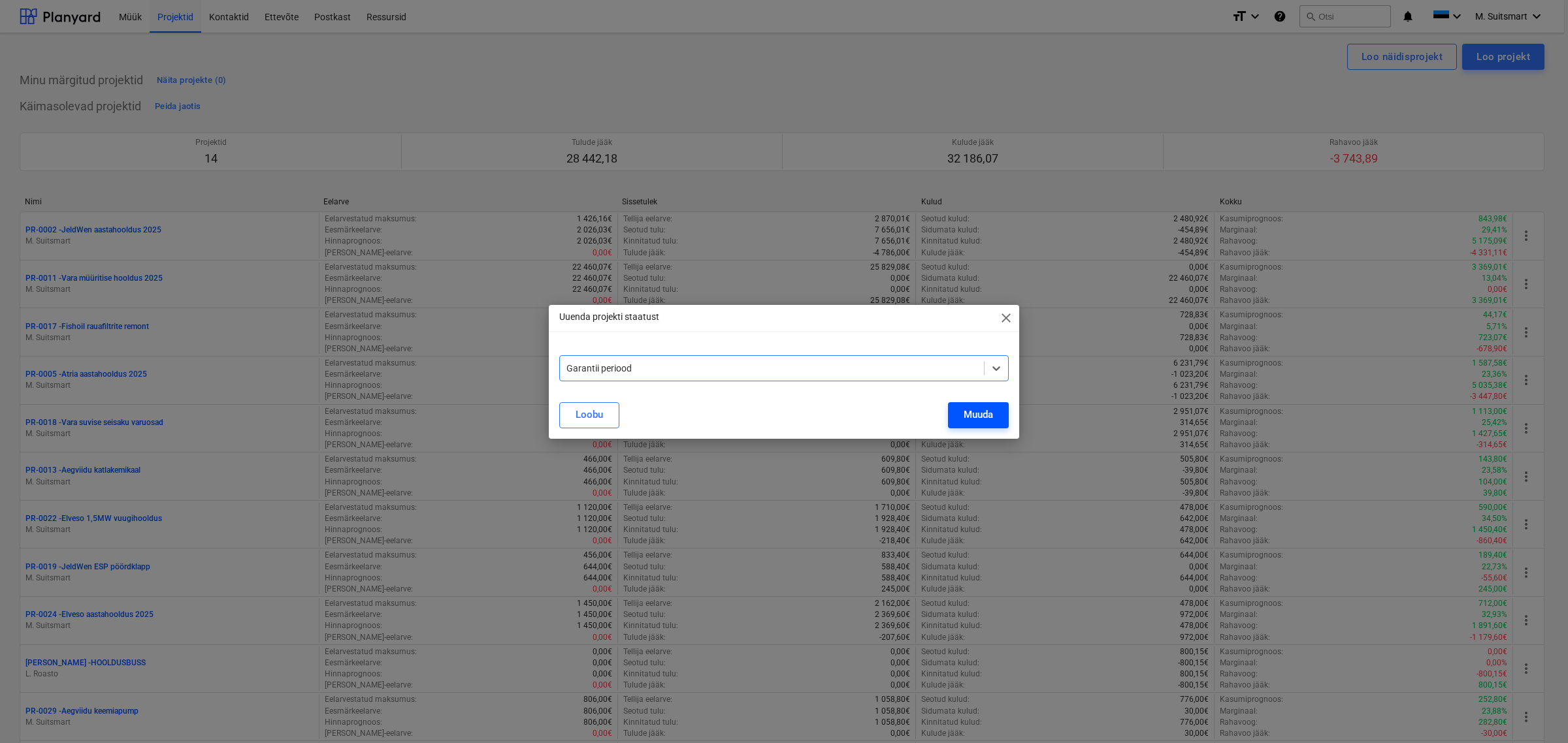
click at [995, 413] on button "Muuda" at bounding box center [978, 415] width 61 height 26
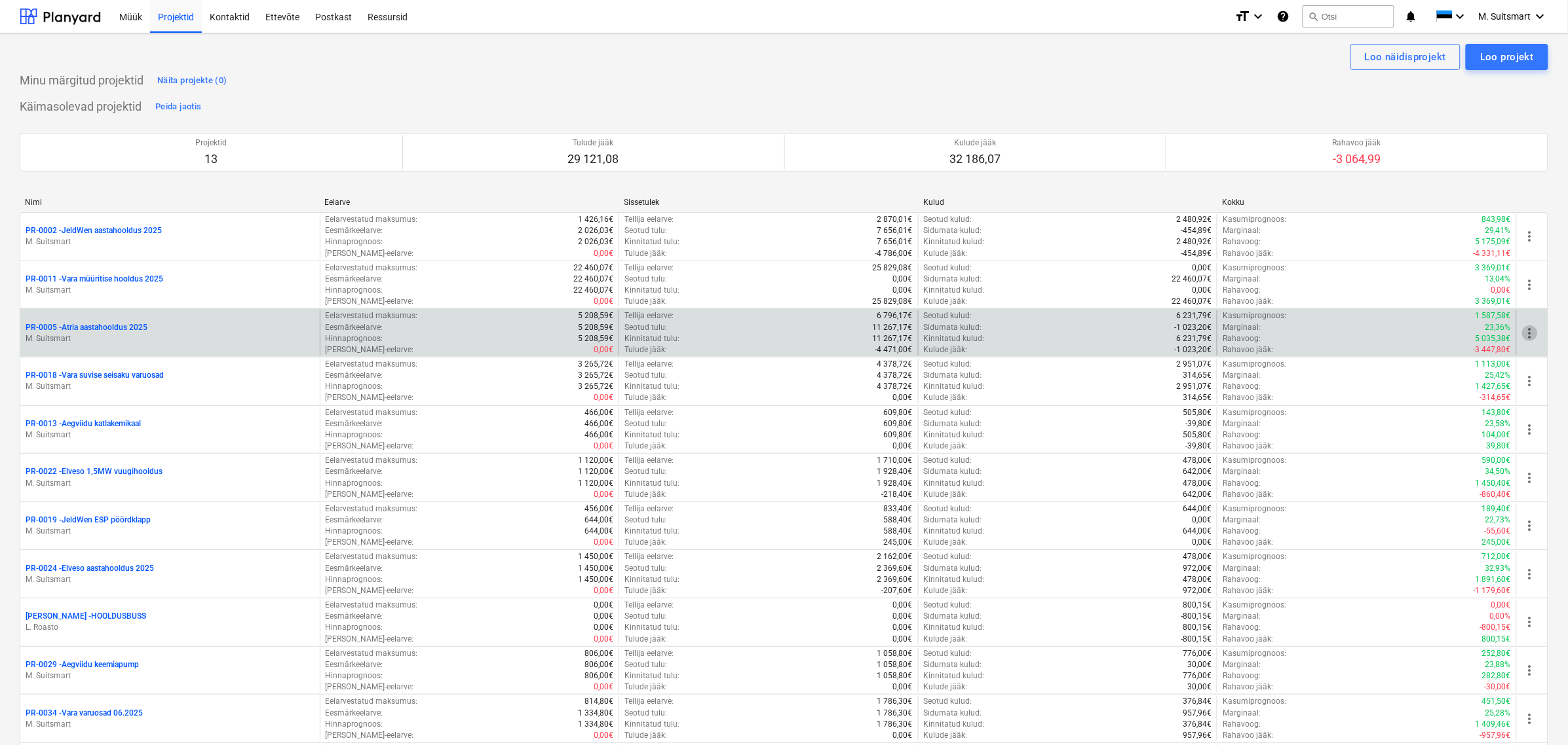
click at [1525, 334] on span "more_vert" at bounding box center [1529, 333] width 16 height 16
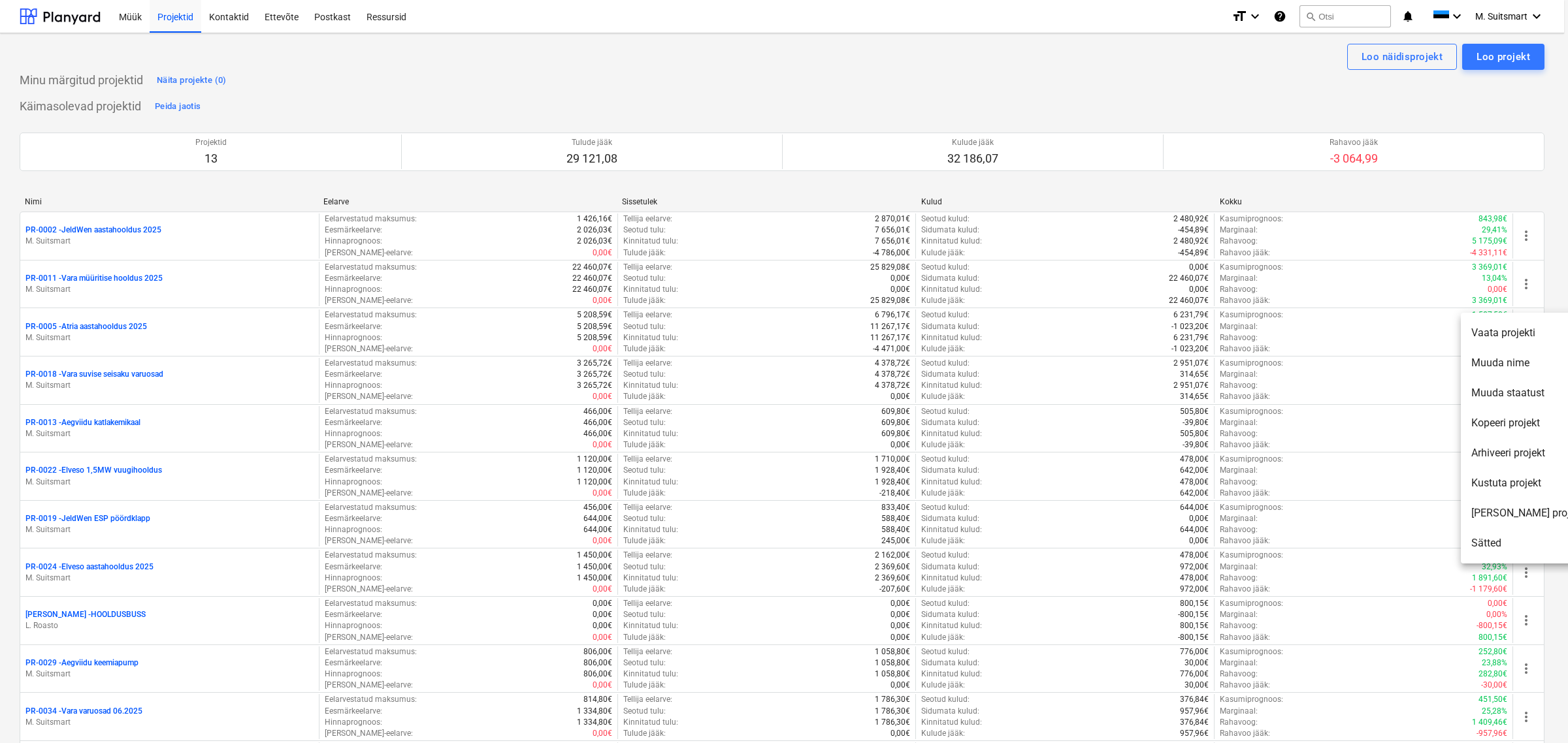
click at [1514, 390] on li "Muuda staatust" at bounding box center [1527, 393] width 133 height 30
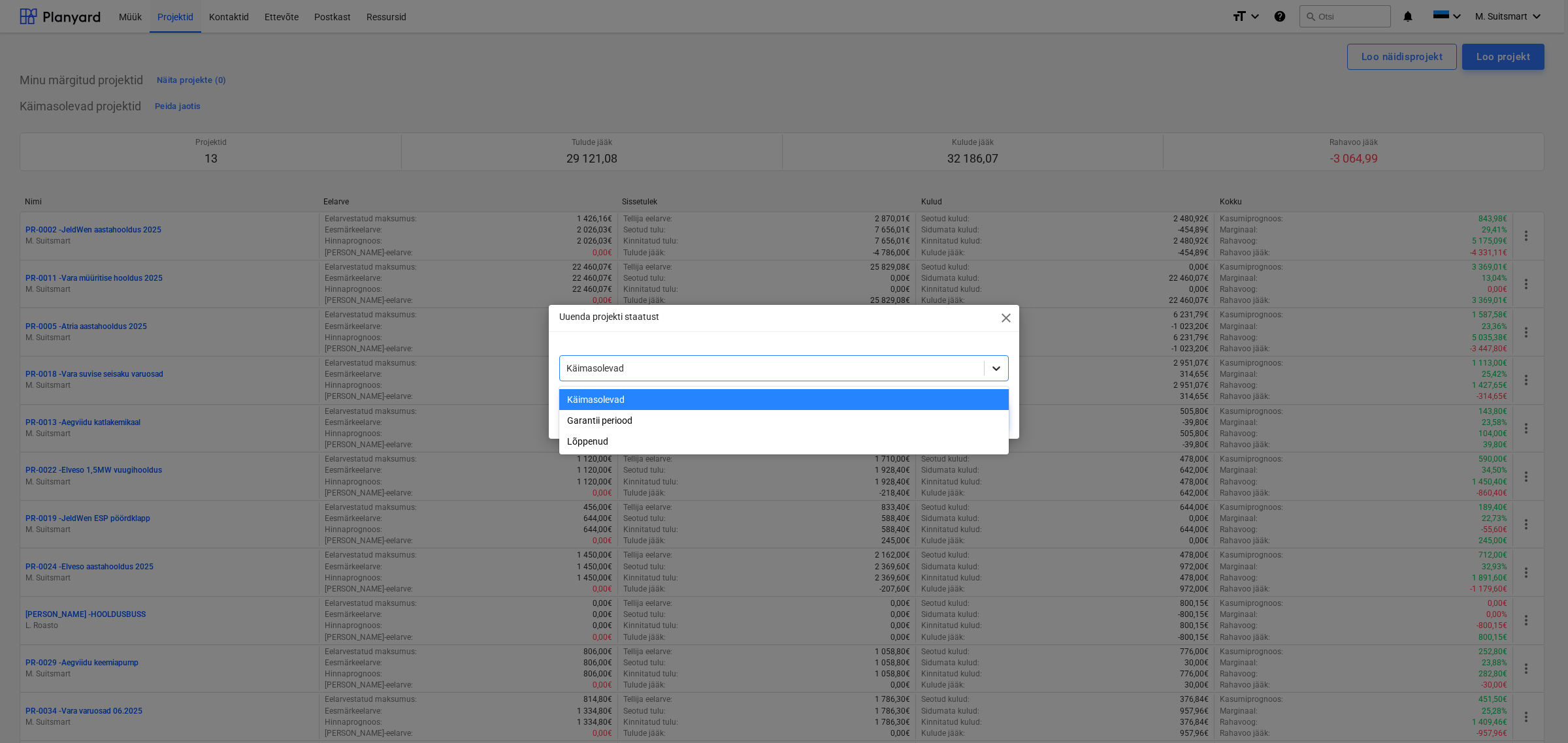
click at [993, 364] on icon at bounding box center [996, 369] width 13 height 13
click at [707, 426] on div "Garantii periood" at bounding box center [784, 421] width 449 height 21
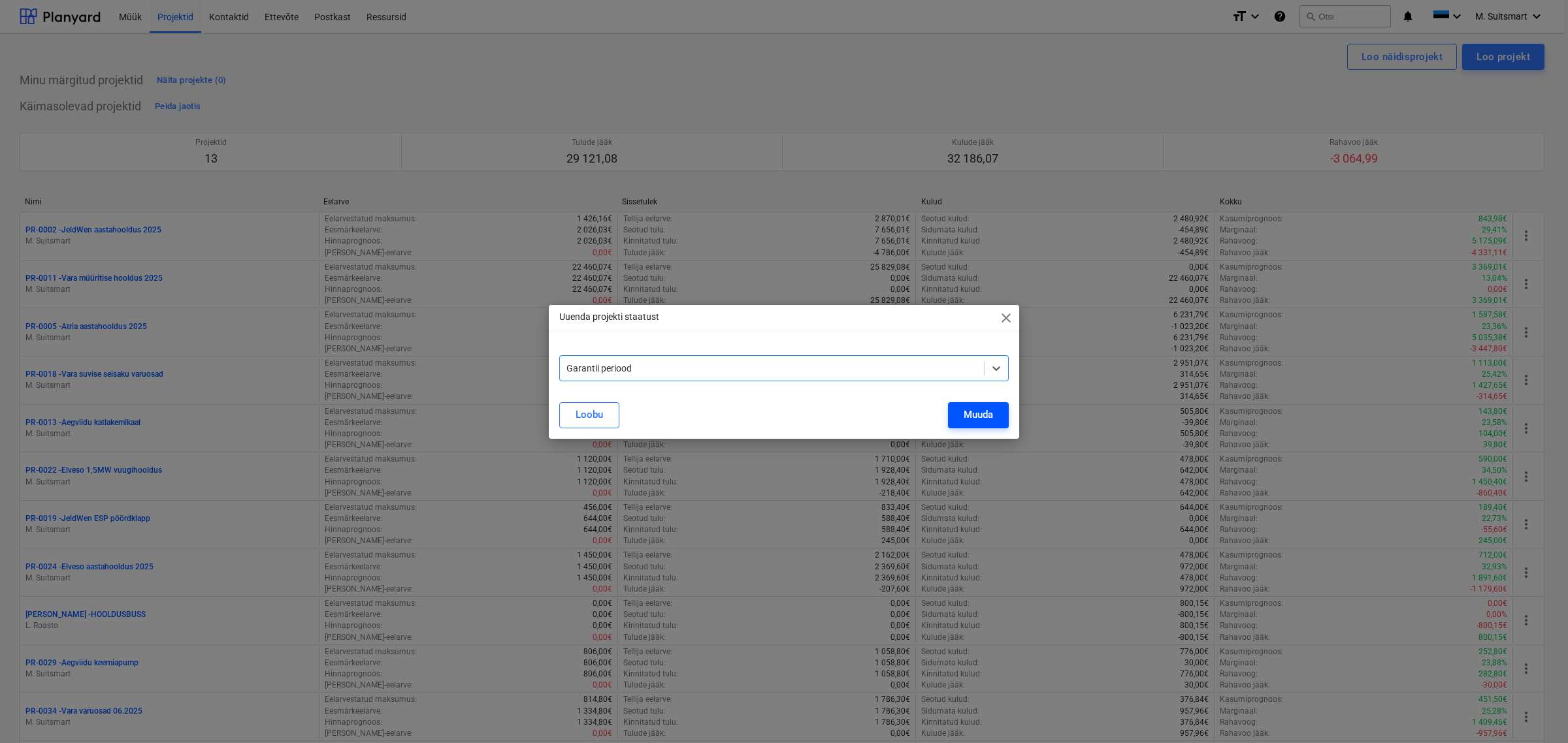
click at [975, 413] on div "Muuda" at bounding box center [978, 415] width 29 height 17
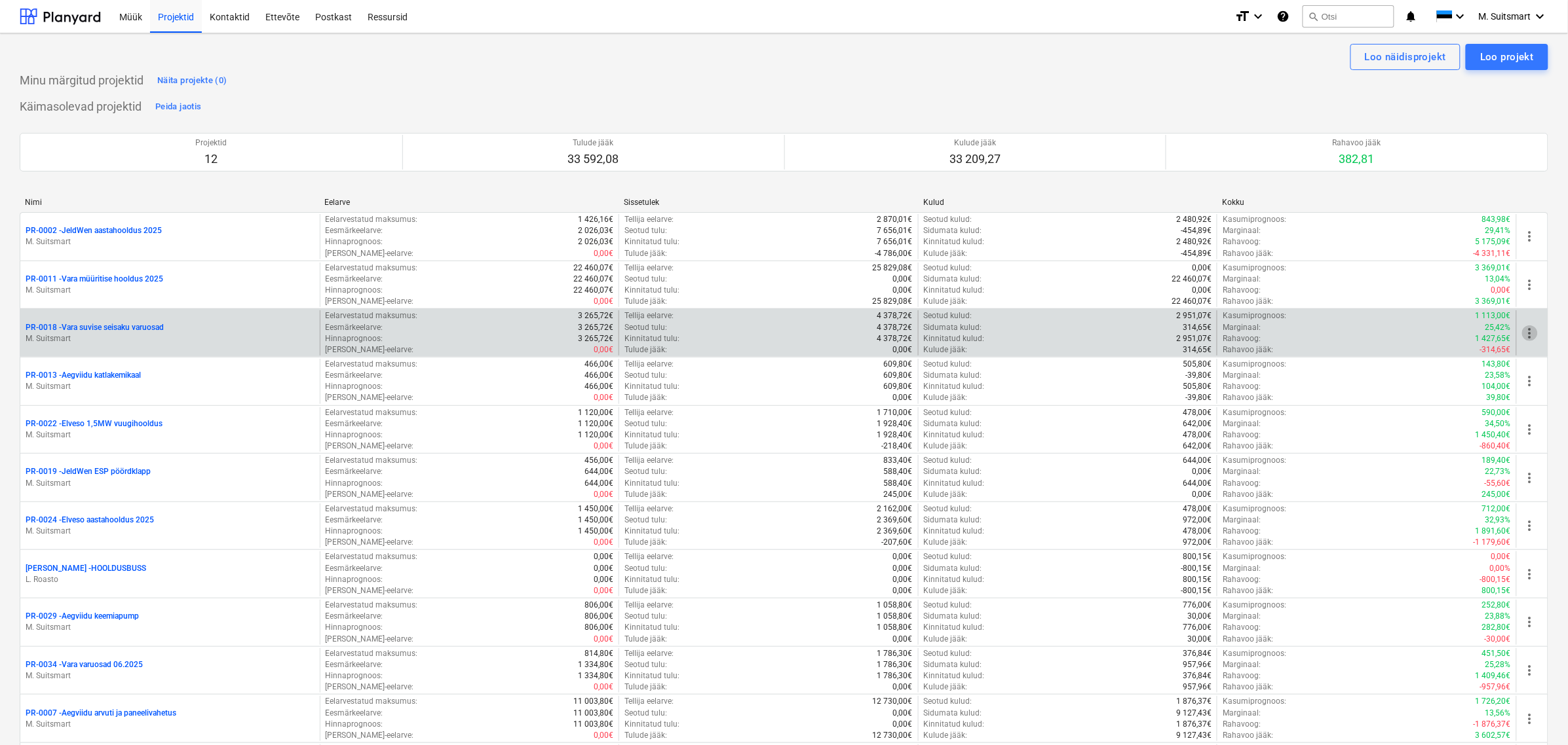
click at [1535, 329] on span "more_vert" at bounding box center [1529, 333] width 16 height 16
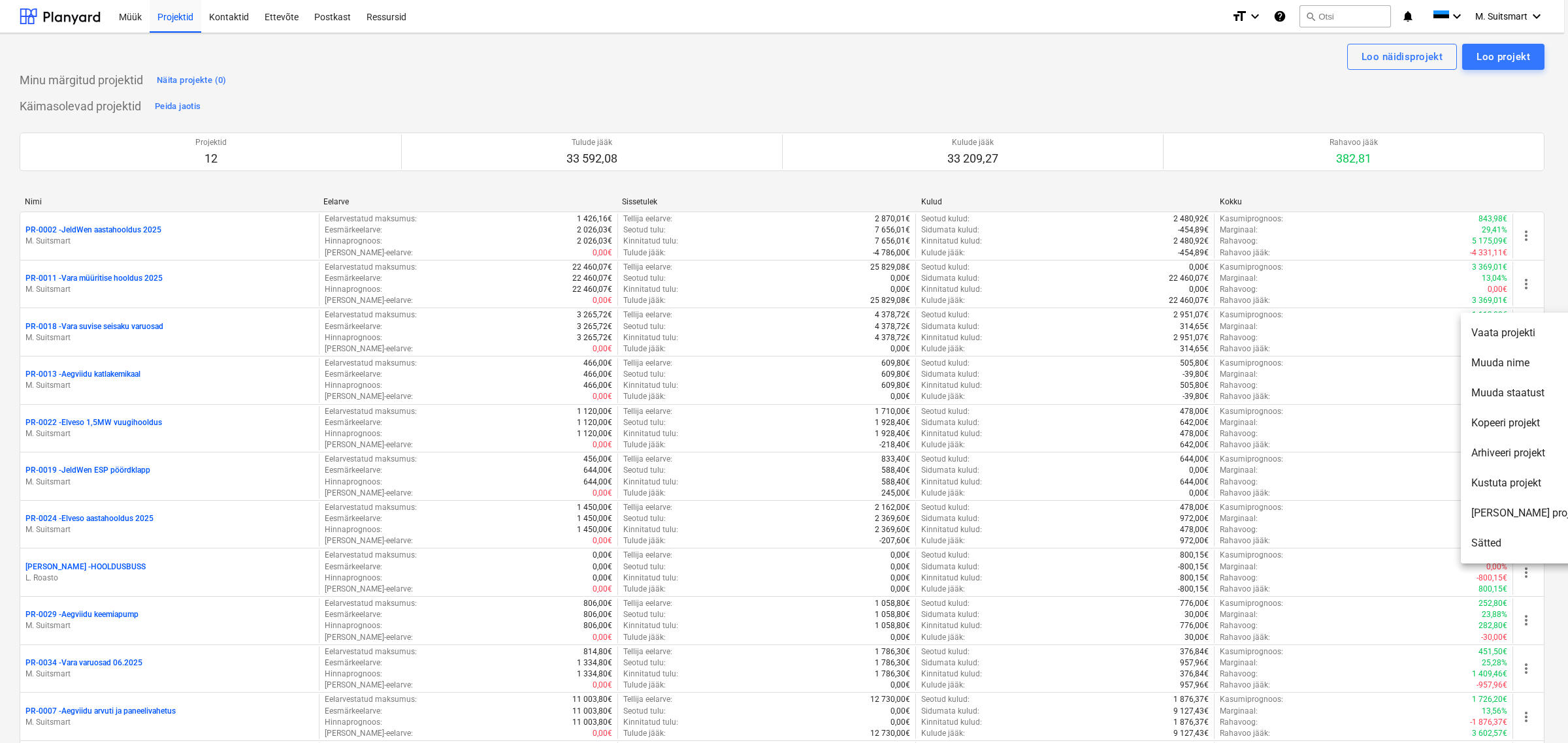
click at [1517, 390] on li "Muuda staatust" at bounding box center [1527, 393] width 133 height 30
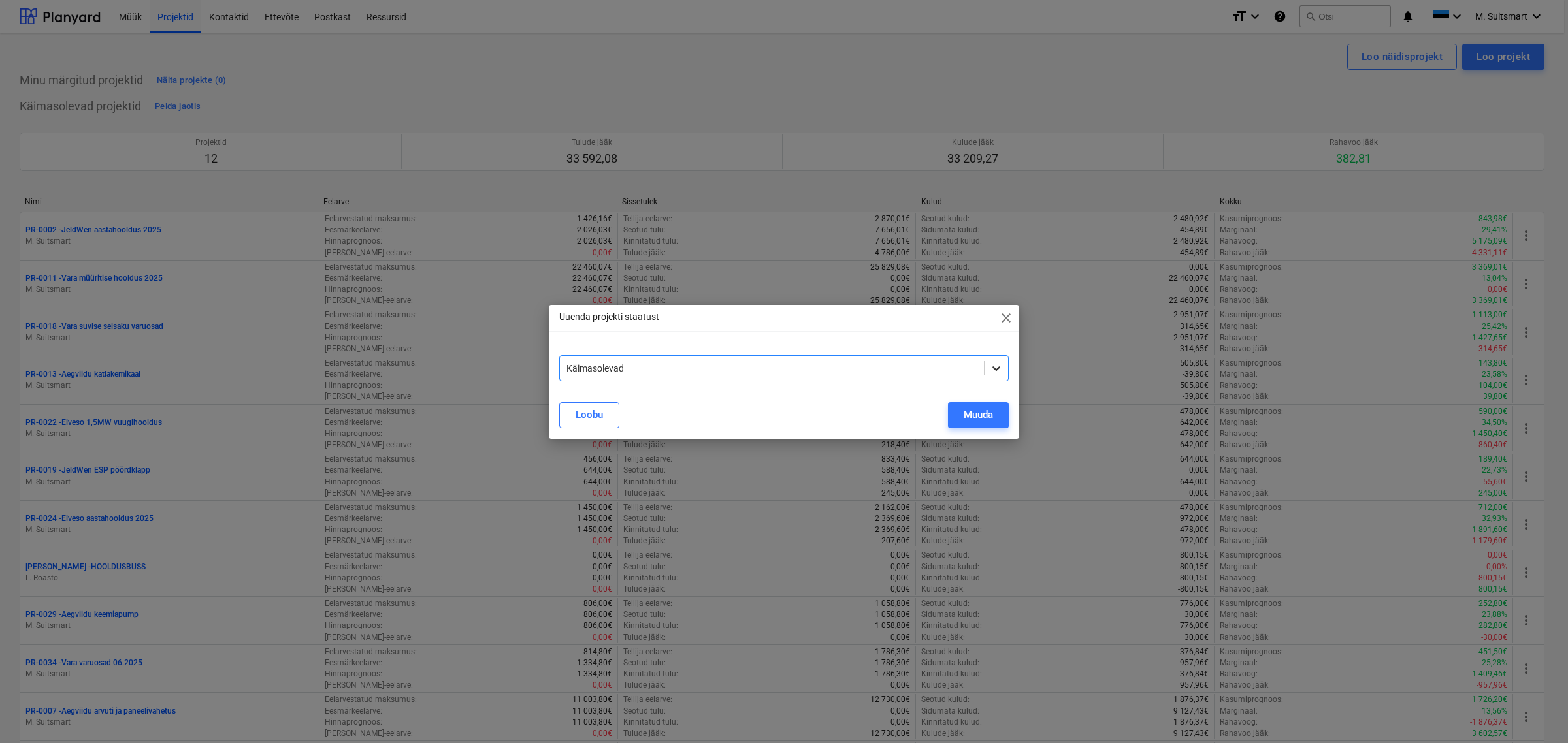
click at [998, 369] on icon at bounding box center [996, 368] width 8 height 4
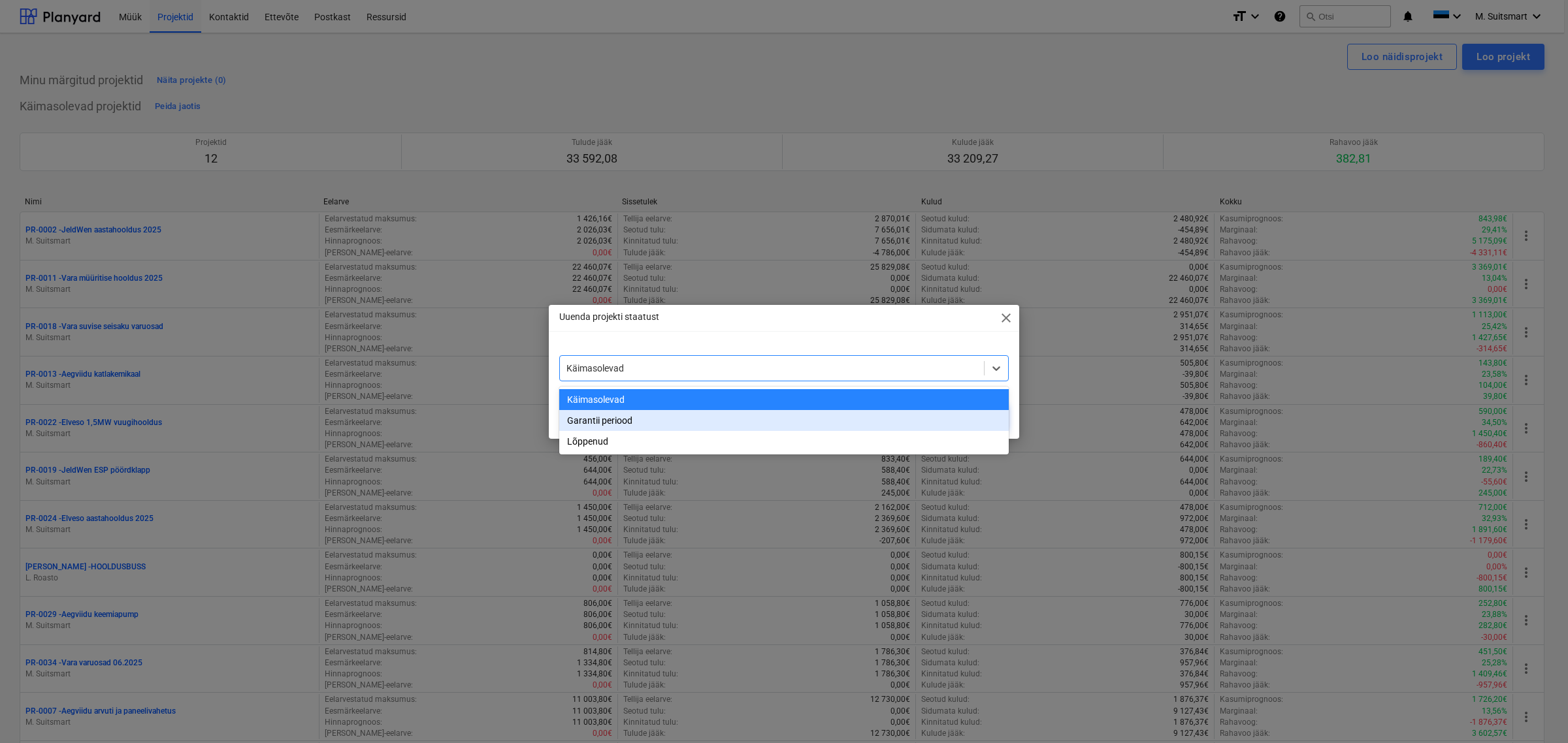
click at [651, 425] on div "Garantii periood" at bounding box center [784, 421] width 449 height 21
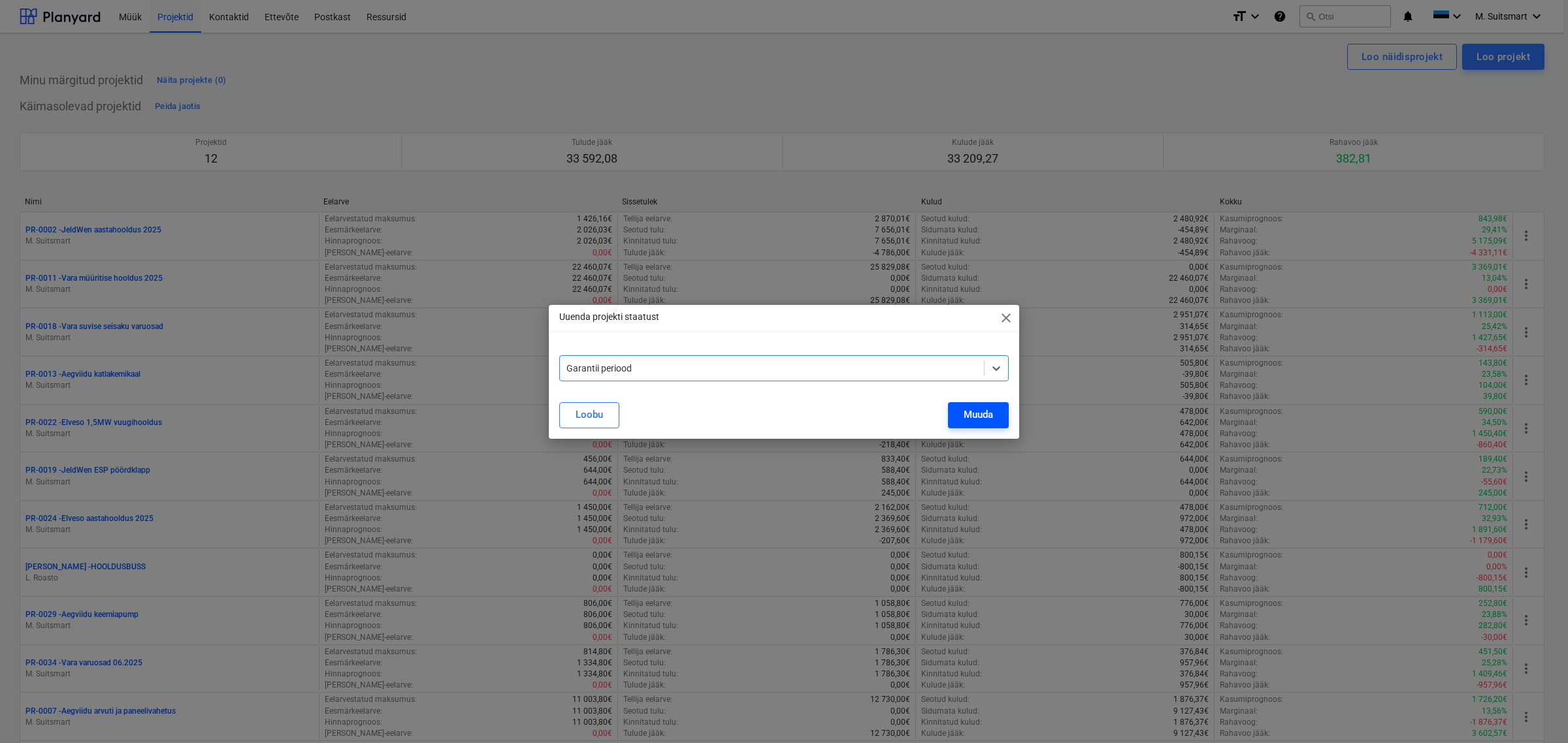
click at [975, 410] on div "Muuda" at bounding box center [978, 415] width 29 height 17
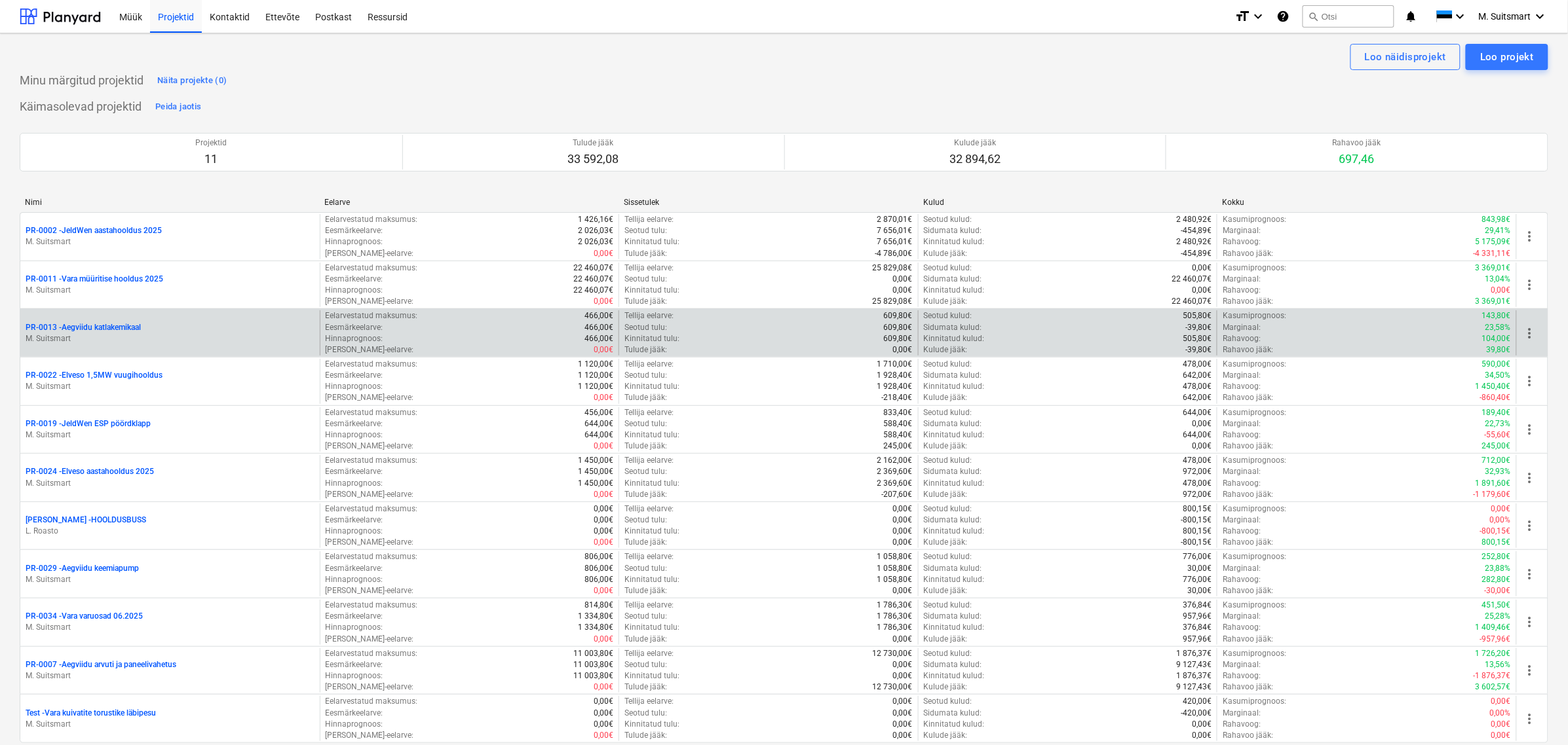
click at [1528, 333] on span "more_vert" at bounding box center [1529, 333] width 16 height 16
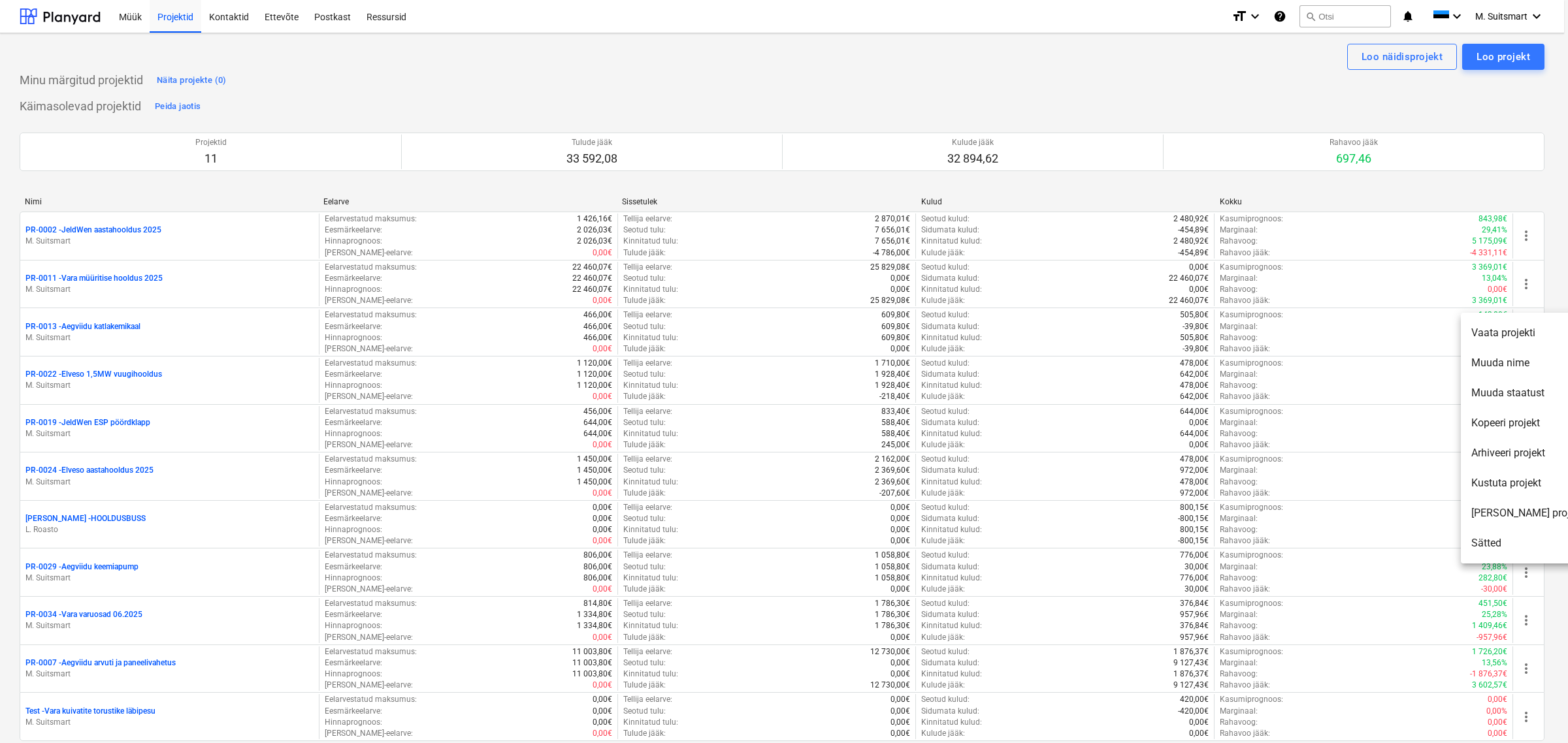
click at [1508, 395] on li "Muuda staatust" at bounding box center [1527, 393] width 133 height 30
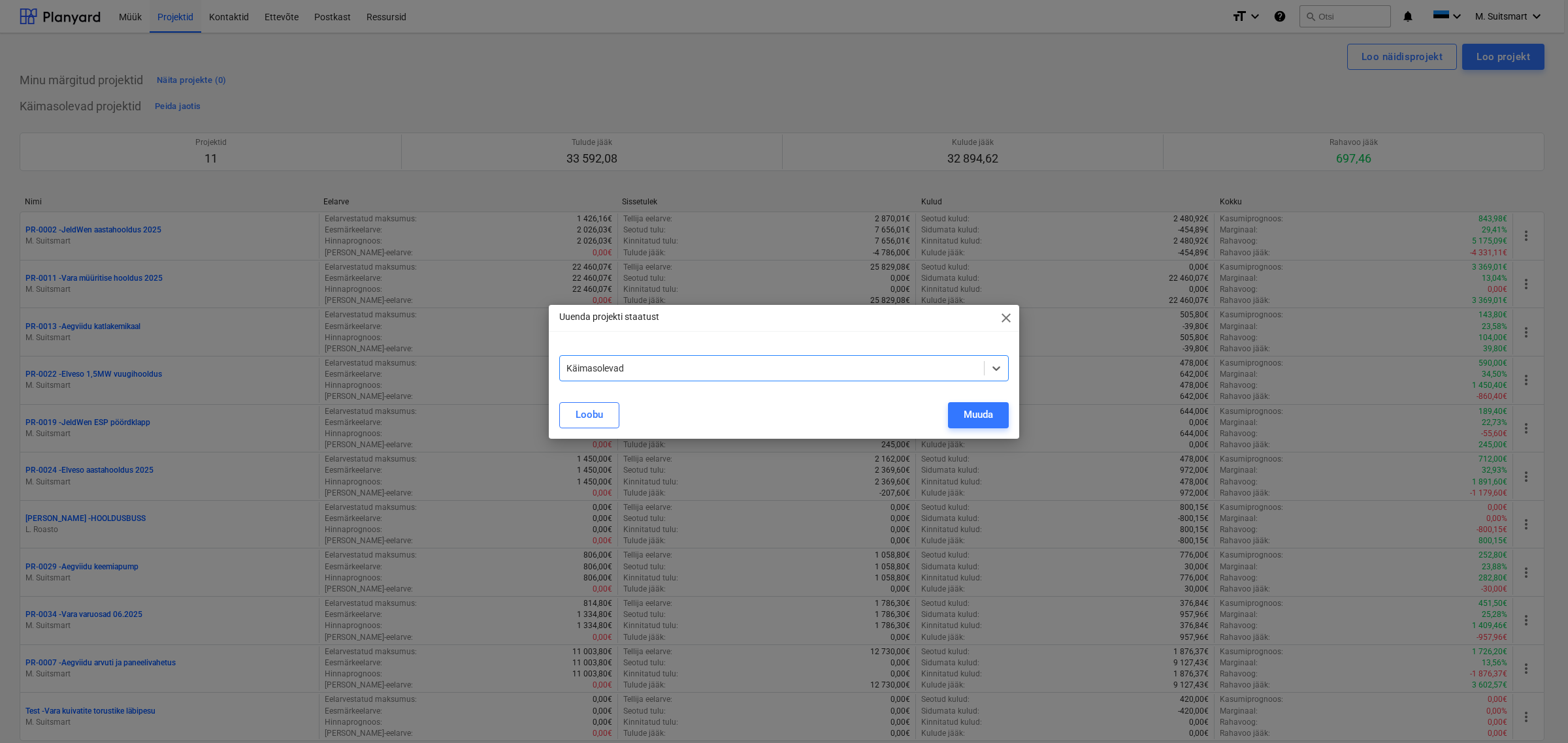
click at [910, 364] on div at bounding box center [772, 369] width 411 height 13
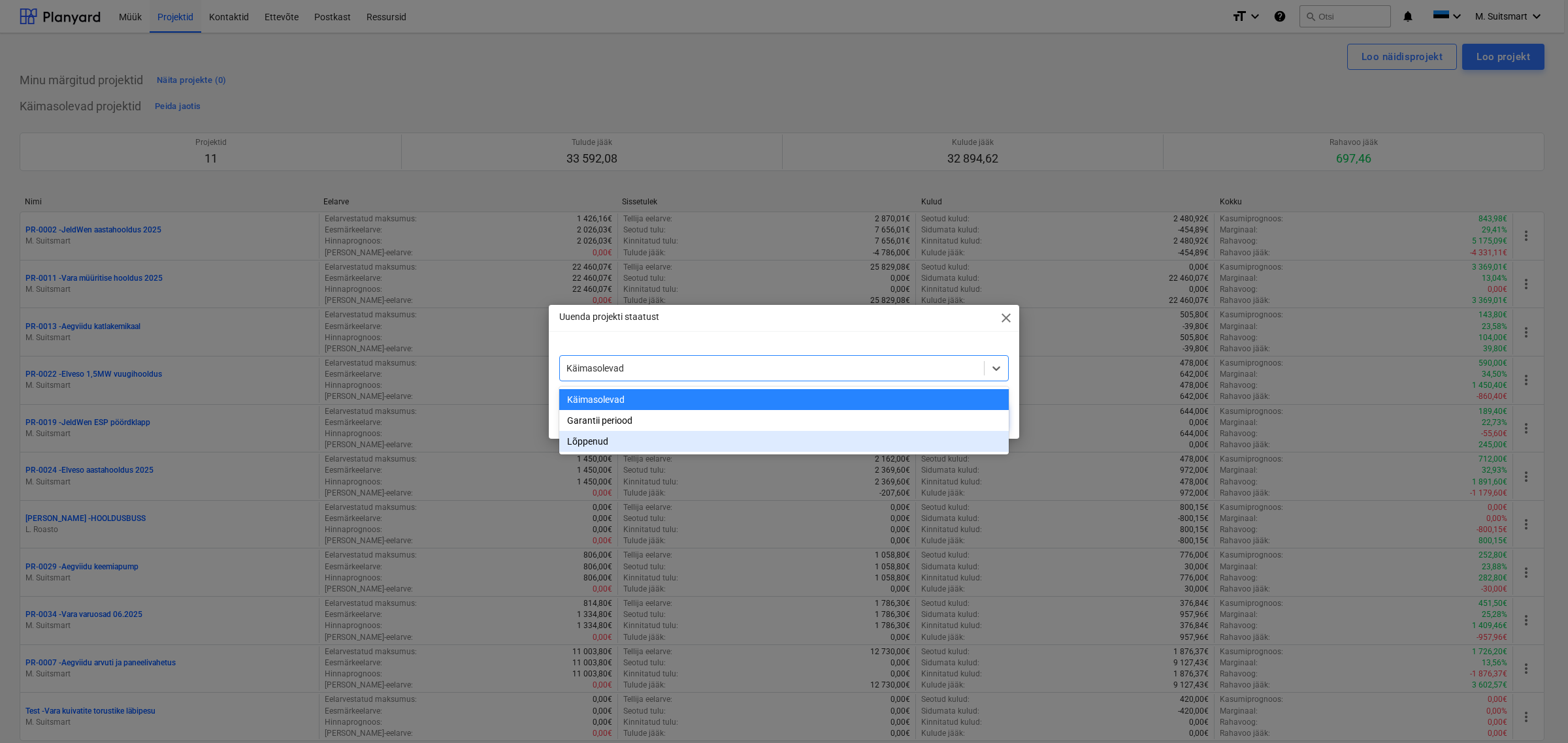
click at [599, 442] on div "Lõppenud" at bounding box center [784, 441] width 449 height 21
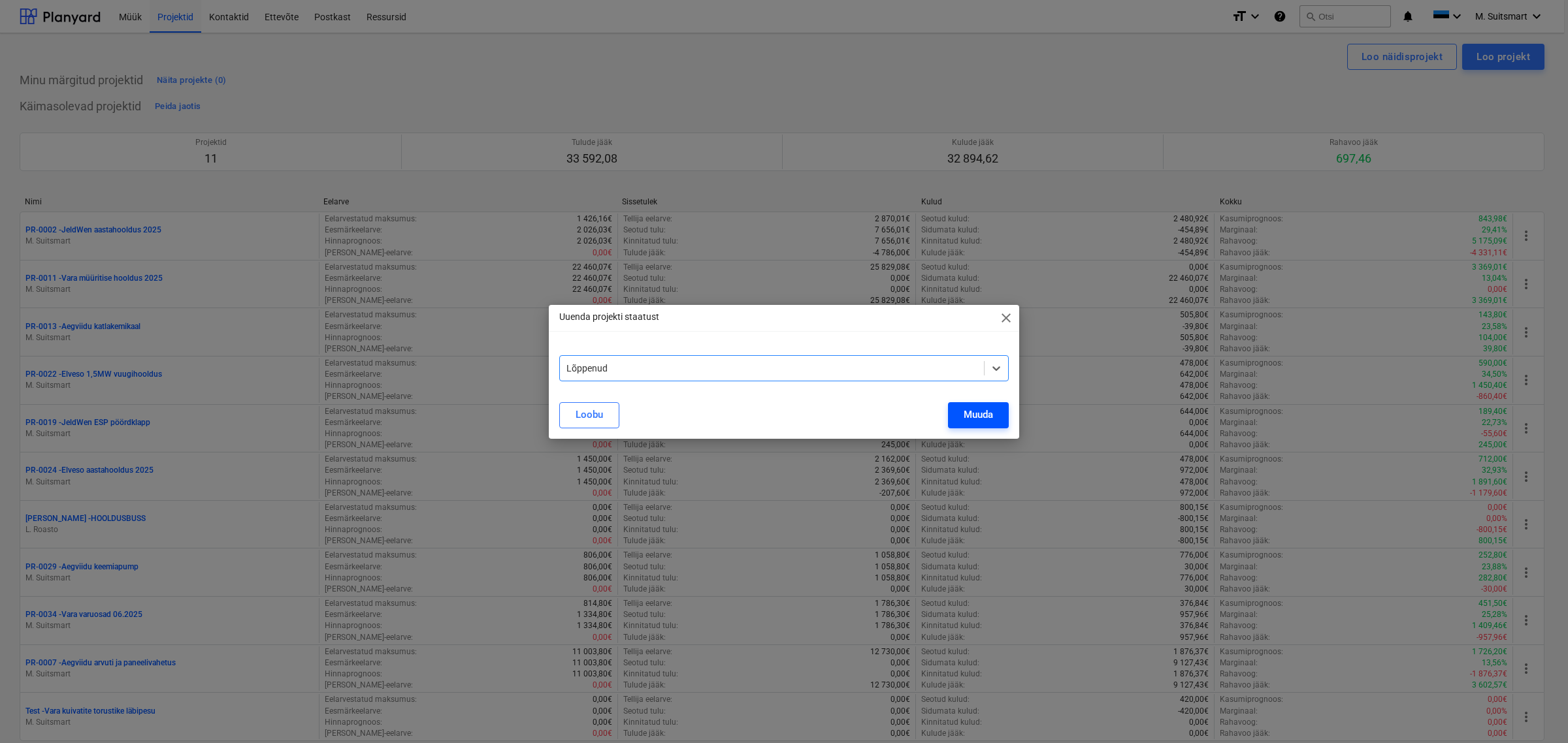
click at [981, 415] on div "Muuda" at bounding box center [978, 415] width 29 height 17
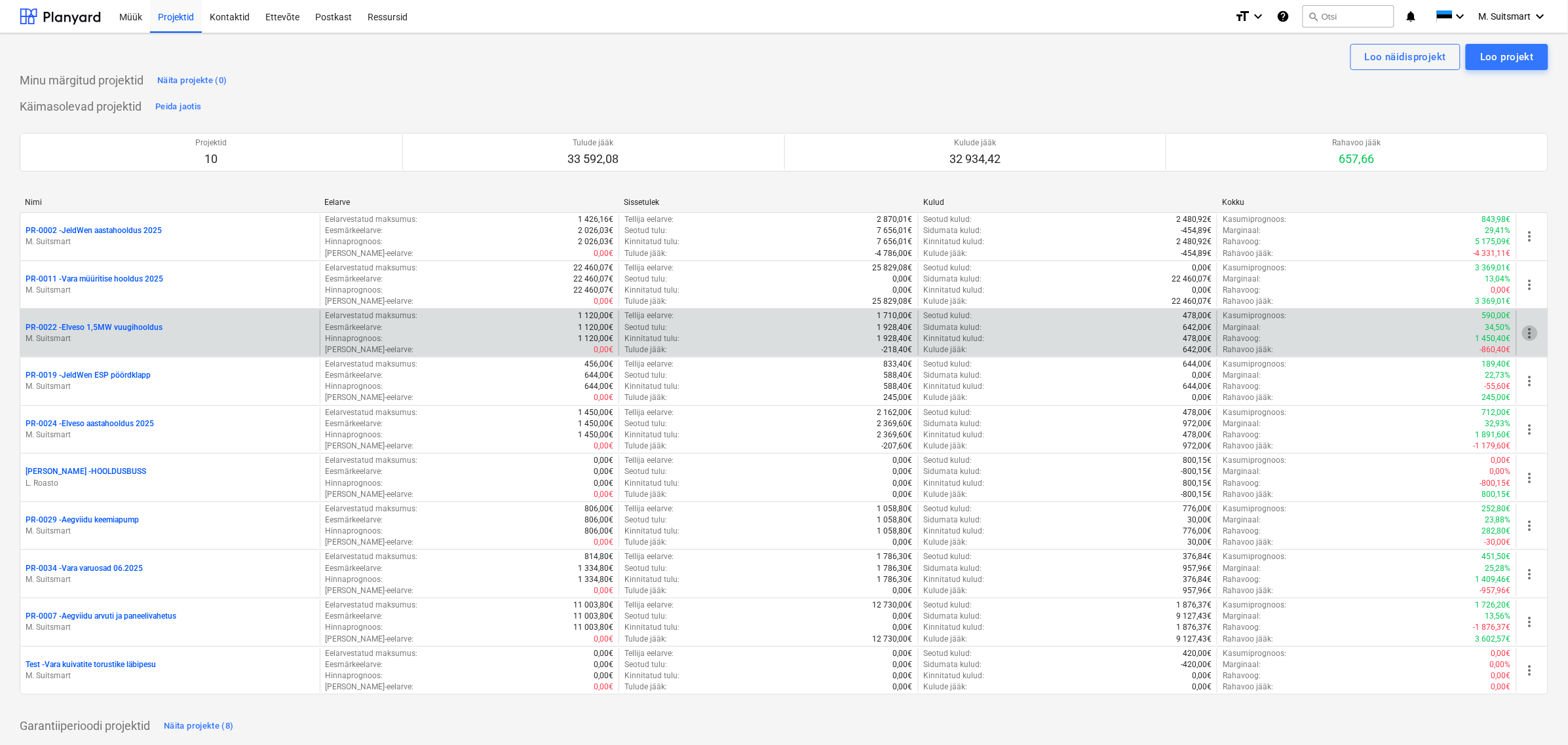
click at [1531, 332] on span "more_vert" at bounding box center [1529, 333] width 16 height 16
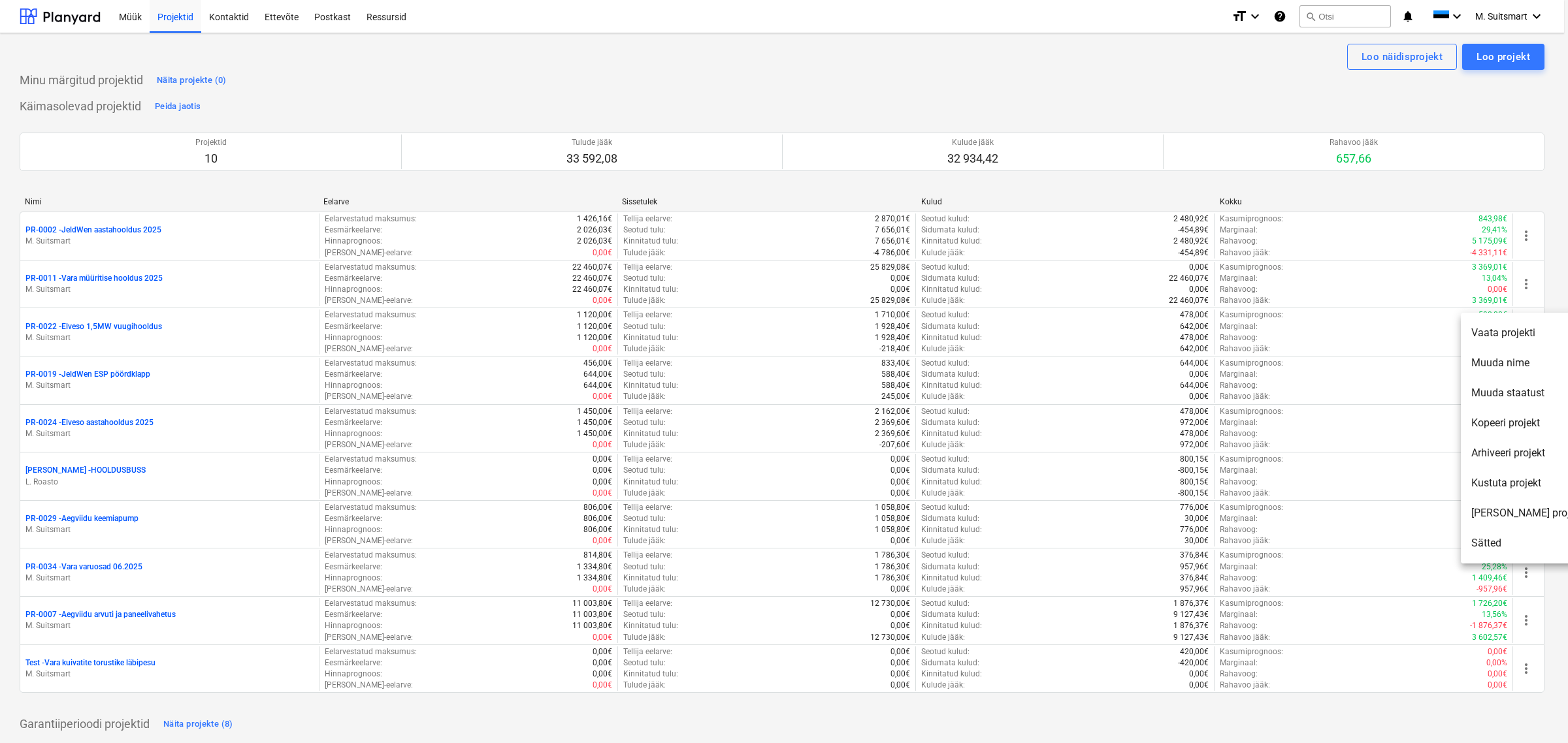
click at [1529, 399] on li "Muuda staatust" at bounding box center [1527, 393] width 133 height 30
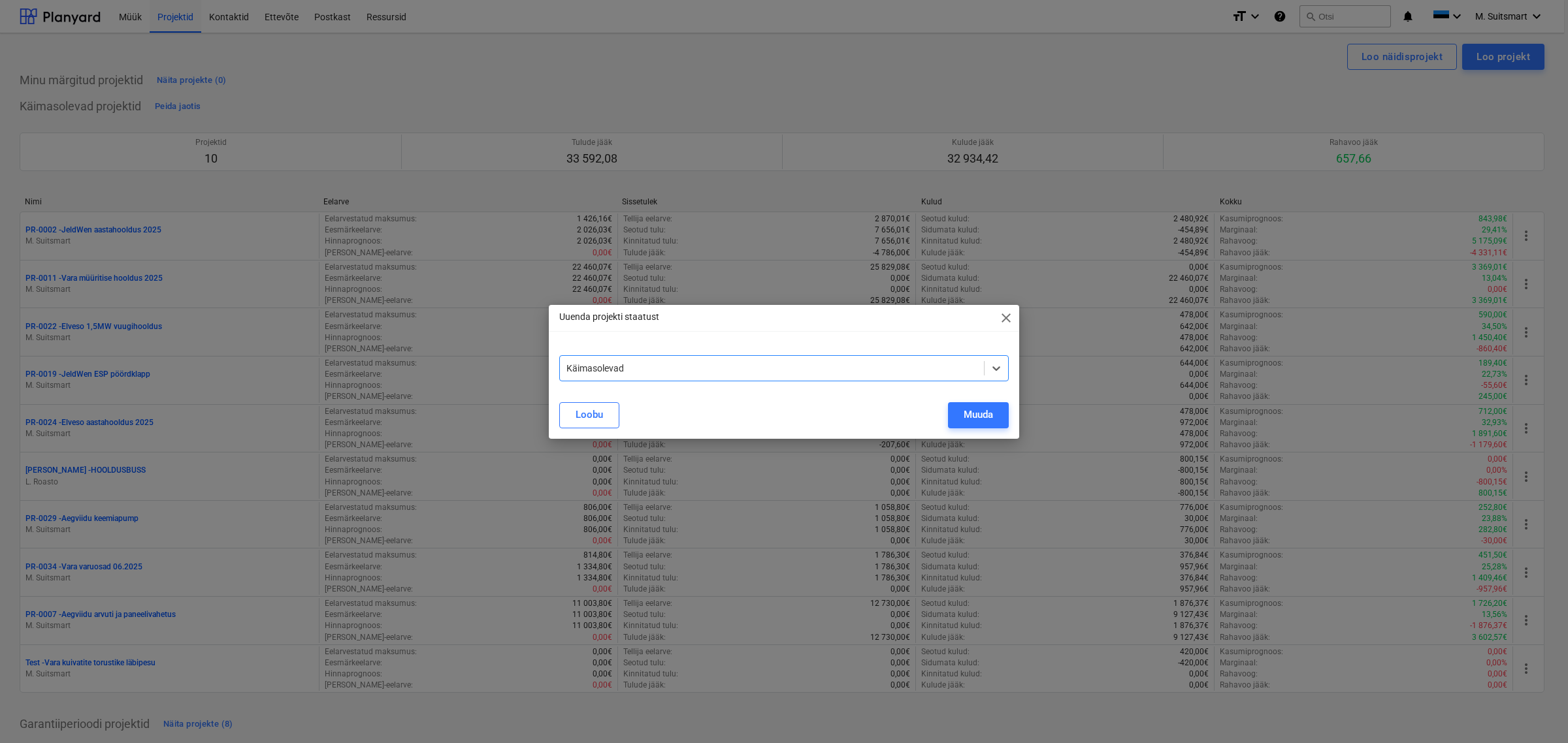
click at [975, 369] on div at bounding box center [772, 369] width 411 height 13
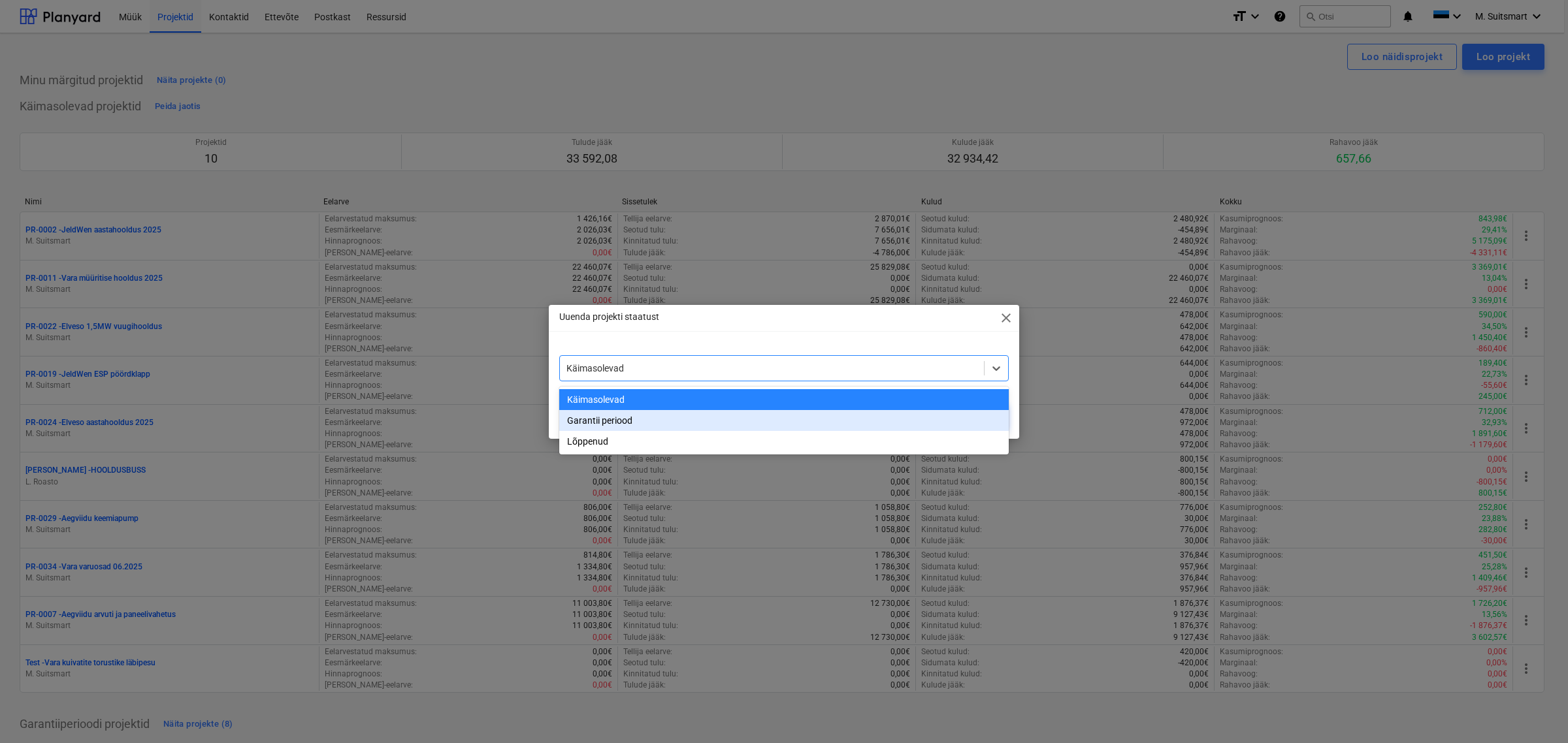
click at [693, 416] on div "Garantii periood" at bounding box center [784, 421] width 449 height 21
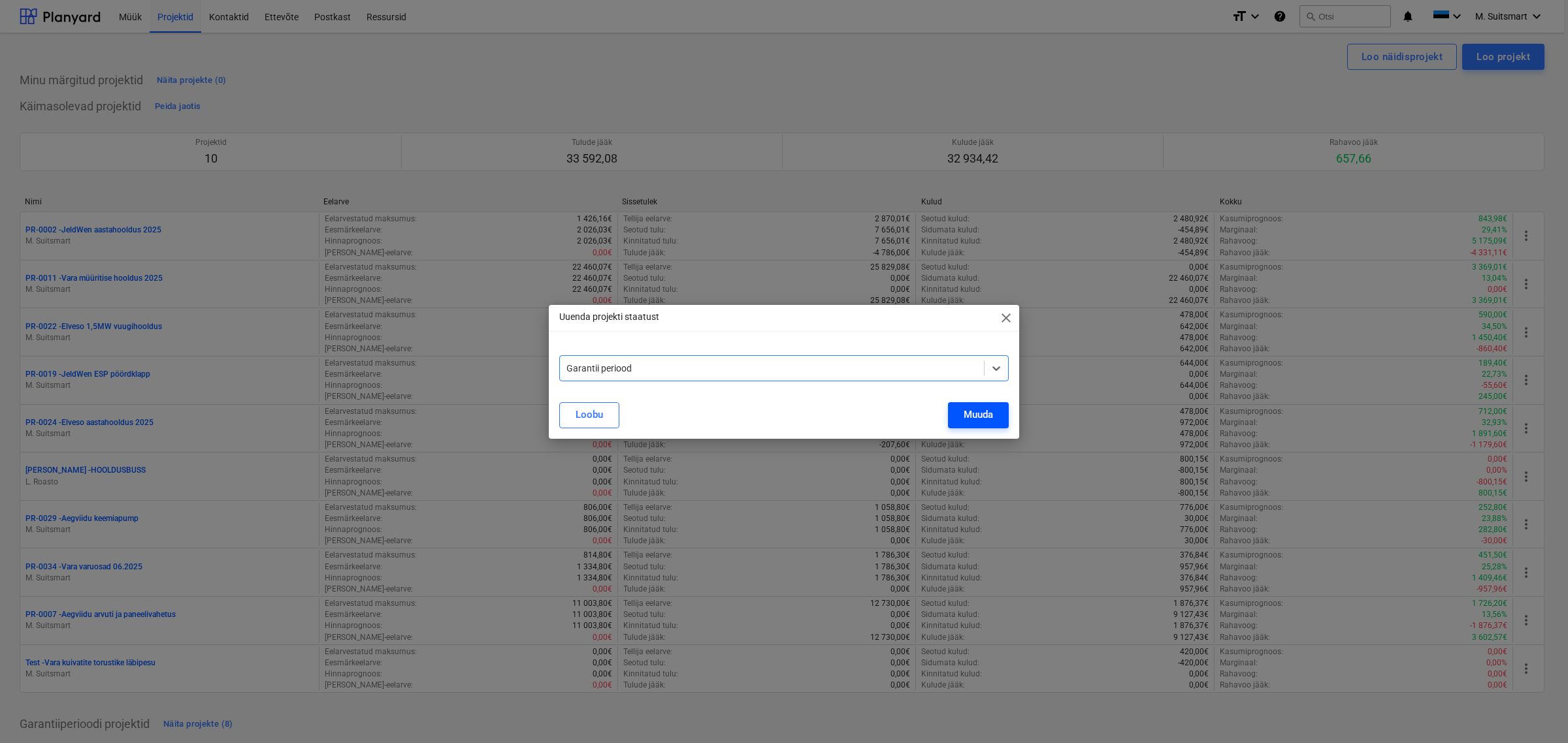
click at [982, 415] on div "Muuda" at bounding box center [978, 415] width 29 height 17
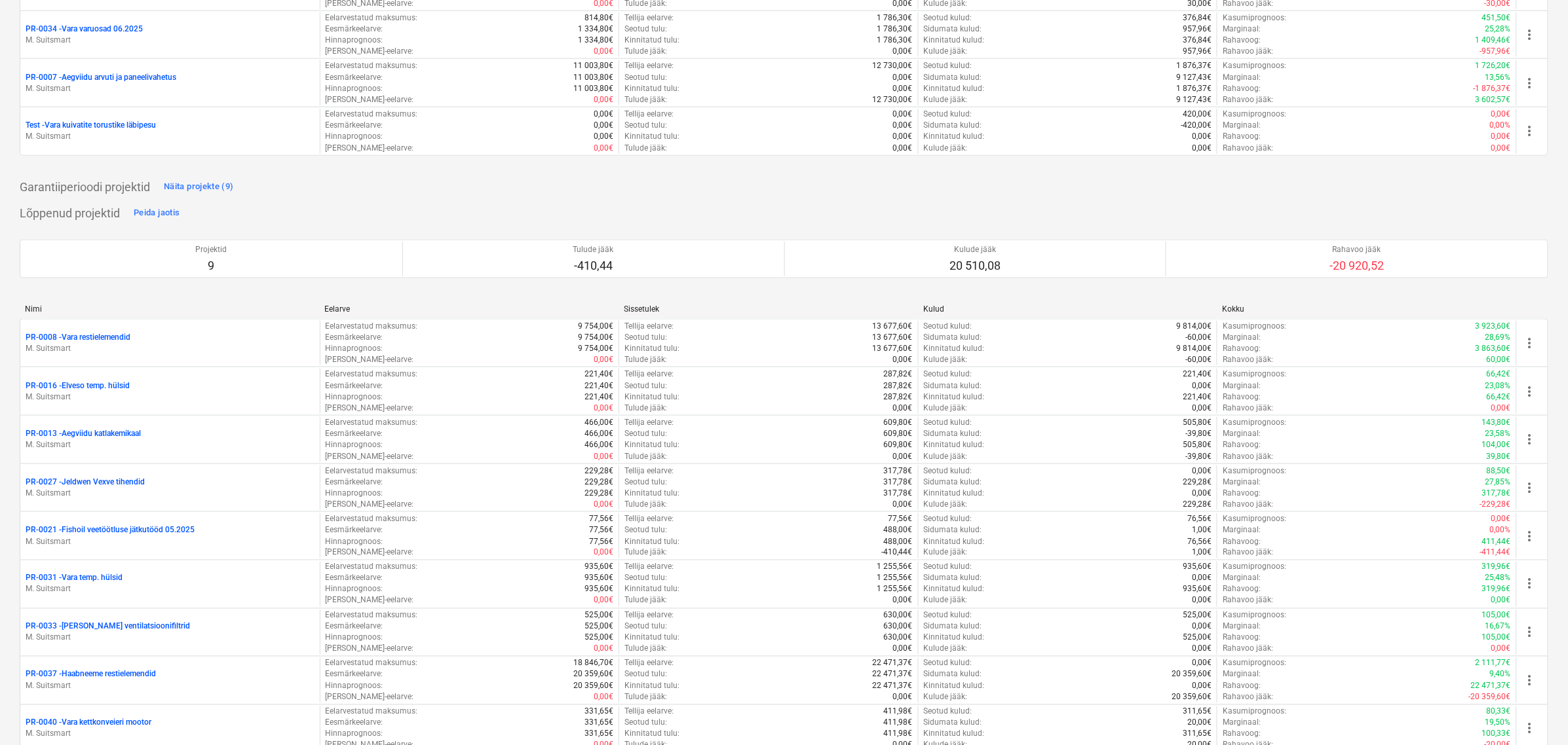
scroll to position [554, 0]
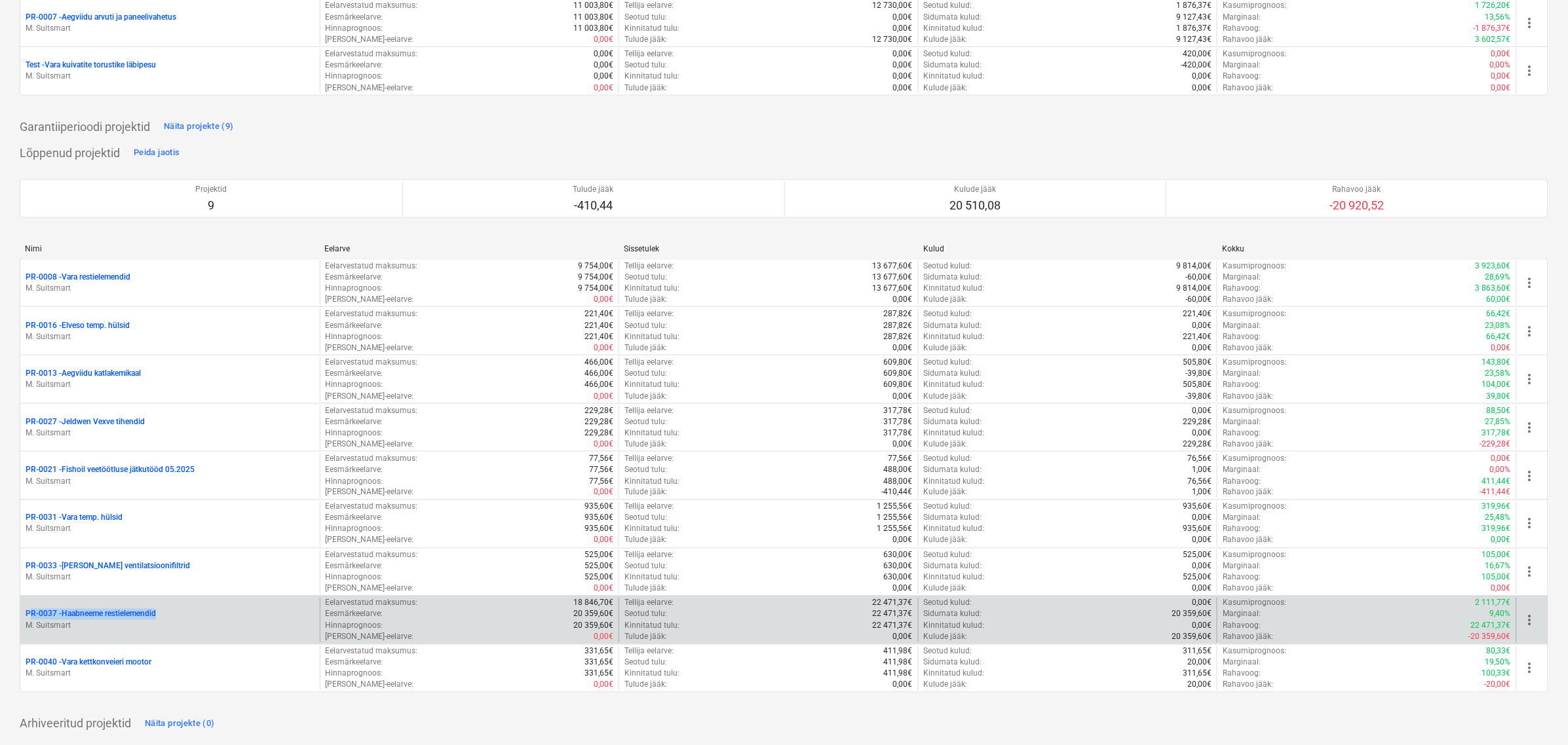
drag, startPoint x: 23, startPoint y: 613, endPoint x: 178, endPoint y: 616, distance: 155.0
click at [178, 616] on div "PR-0037 - Haabneeme restielemendid M. Suitsmart" at bounding box center [170, 621] width 299 height 45
copy p "PR-0037 - Haabneeme restielemendid"
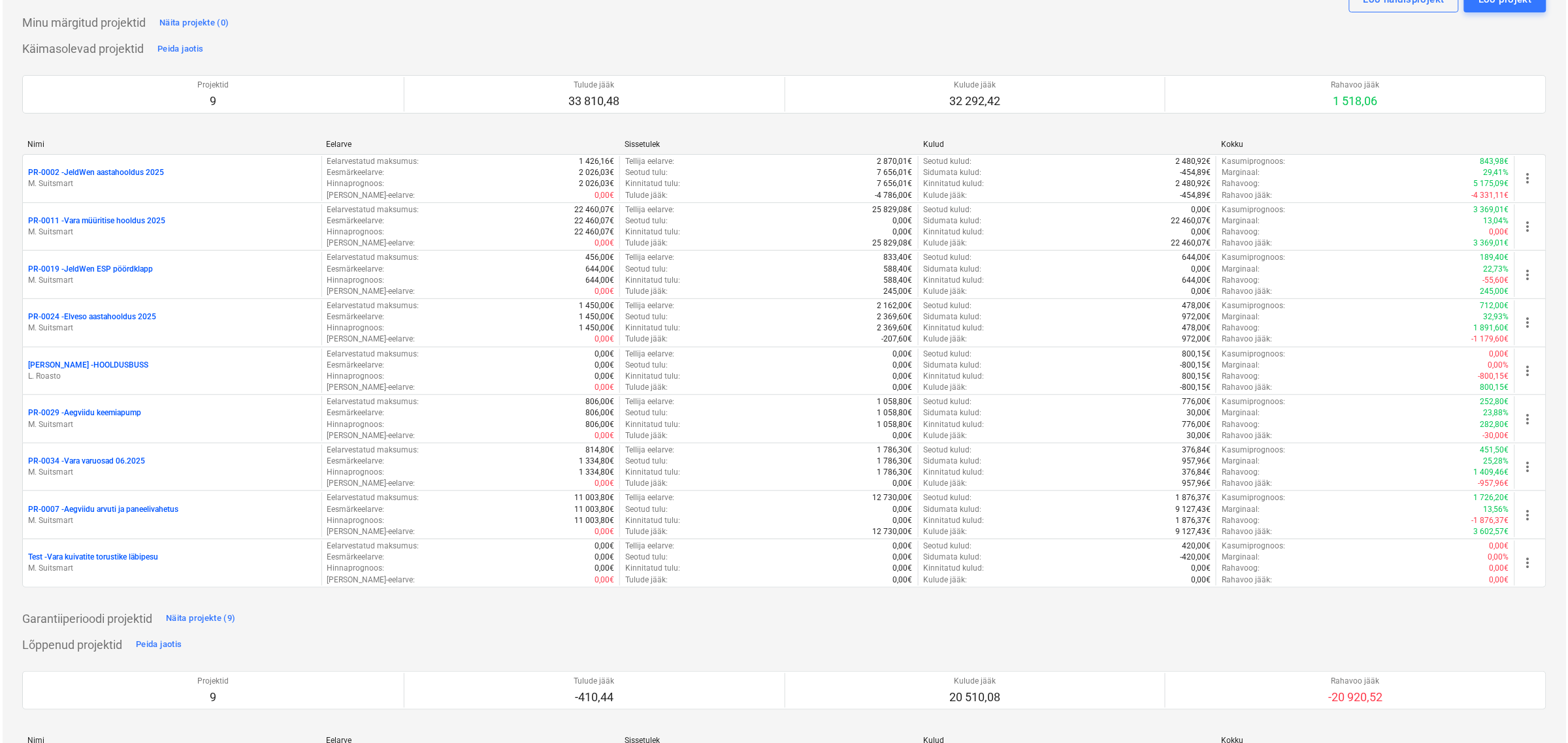
scroll to position [0, 0]
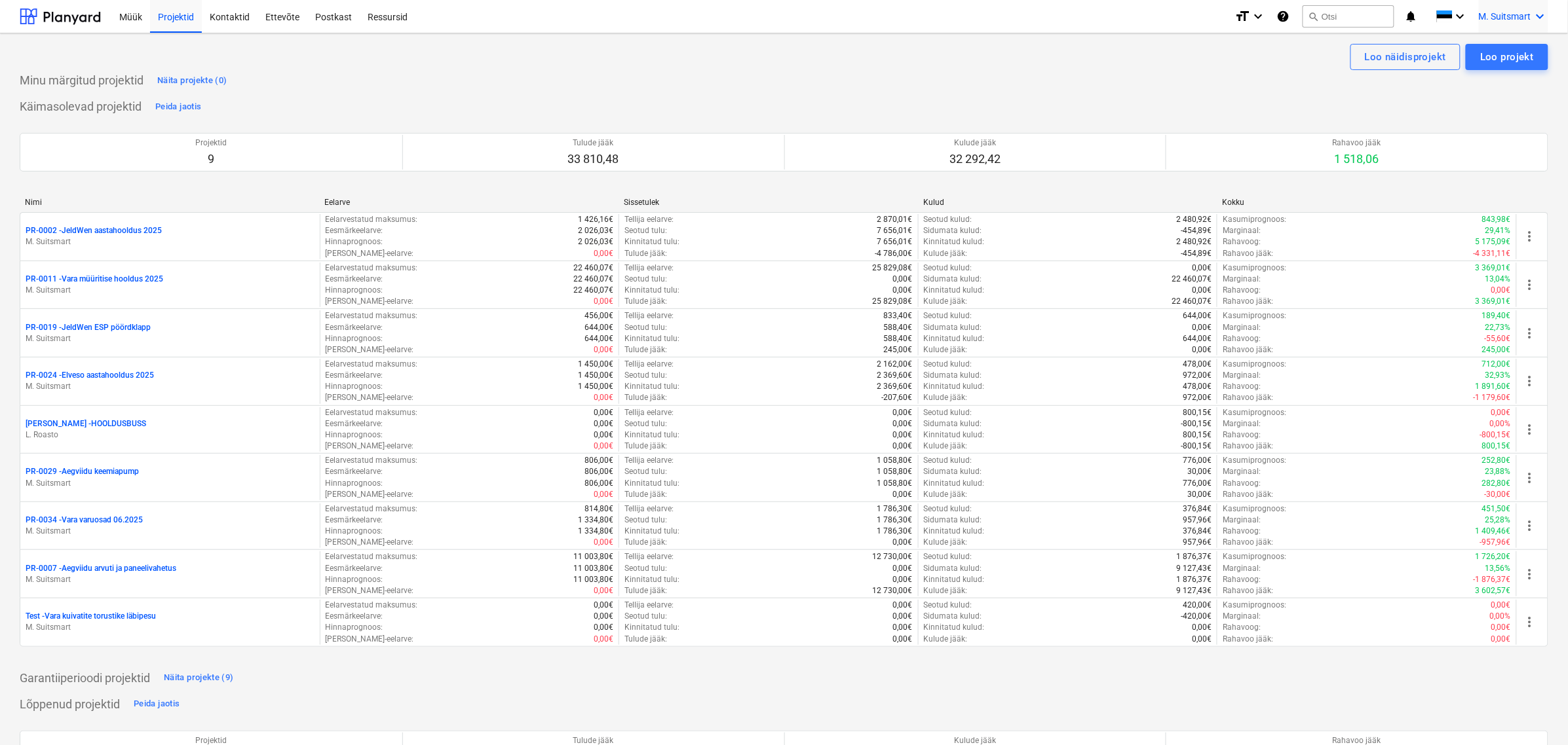
click at [1513, 14] on span "M. Suitsmart" at bounding box center [1505, 16] width 52 height 10
click at [1504, 51] on div "MS Novel Engineering OÜ" at bounding box center [1484, 55] width 112 height 18
